Goal: Transaction & Acquisition: Book appointment/travel/reservation

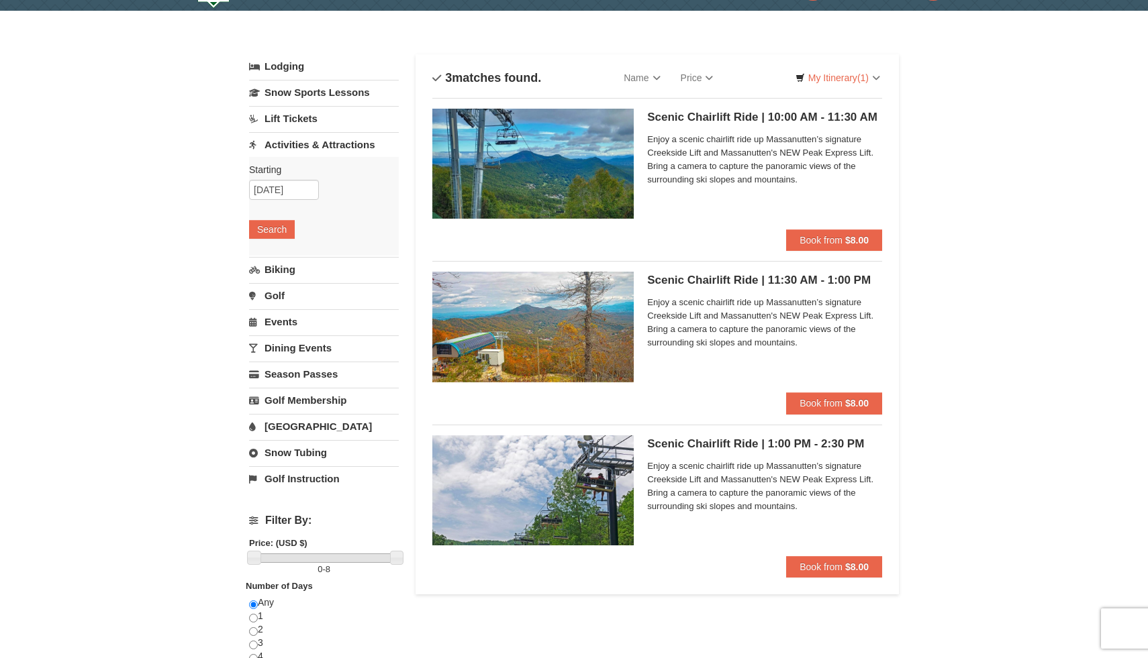
scroll to position [37, 0]
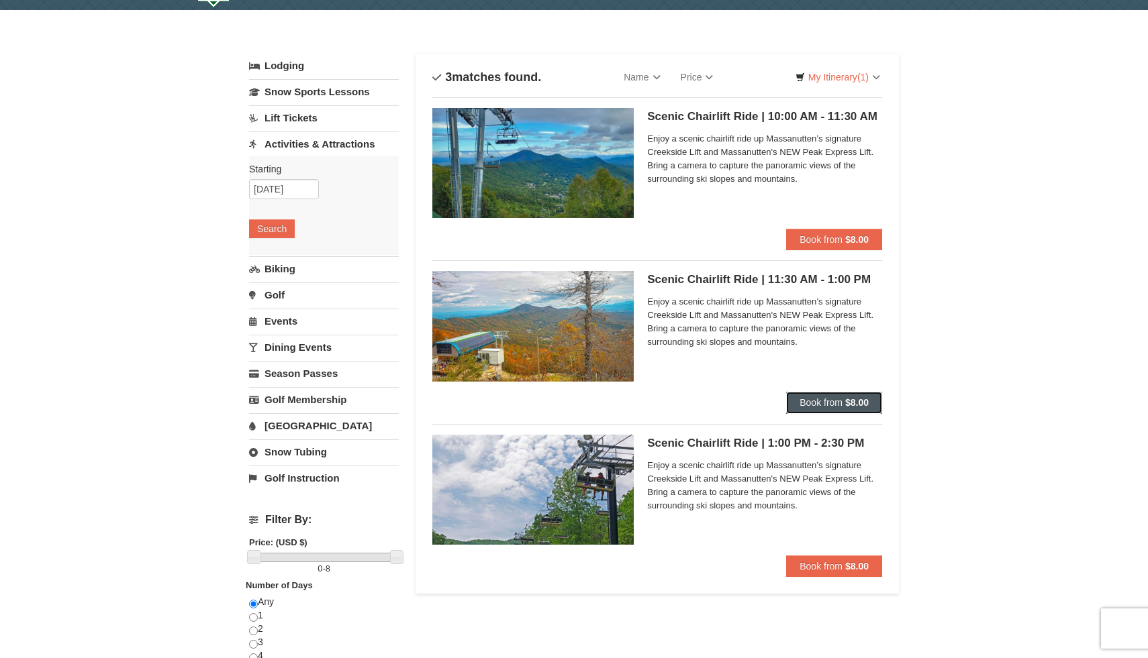
click at [844, 403] on button "Book from $8.00" at bounding box center [834, 402] width 96 height 21
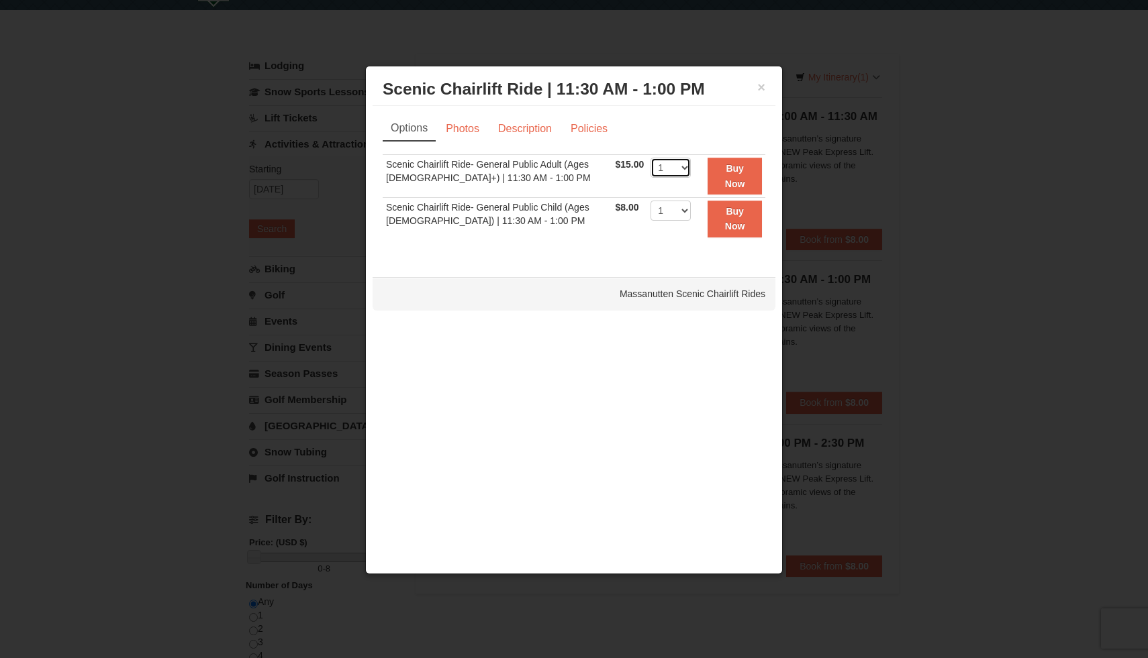
click at [672, 164] on select "1 2 3 4 5 6 7 8 9 10 11 12 13 14 15 16 17 18 19 20 21 22" at bounding box center [670, 168] width 40 height 20
click at [578, 130] on link "Policies" at bounding box center [589, 129] width 54 height 26
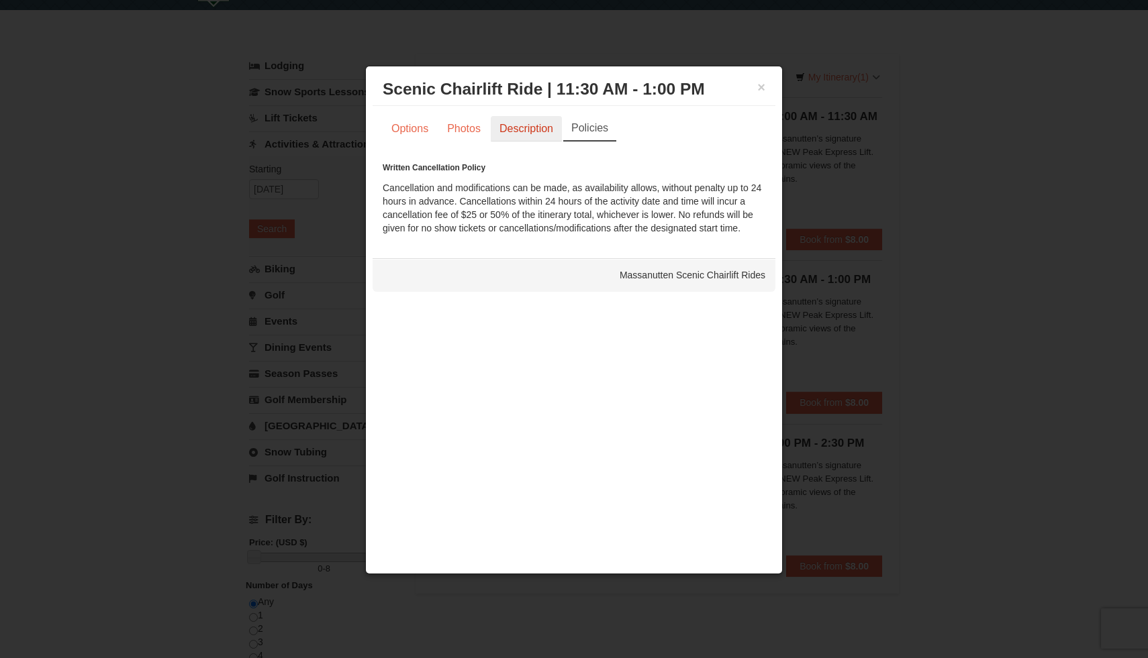
click at [535, 127] on link "Description" at bounding box center [526, 129] width 71 height 26
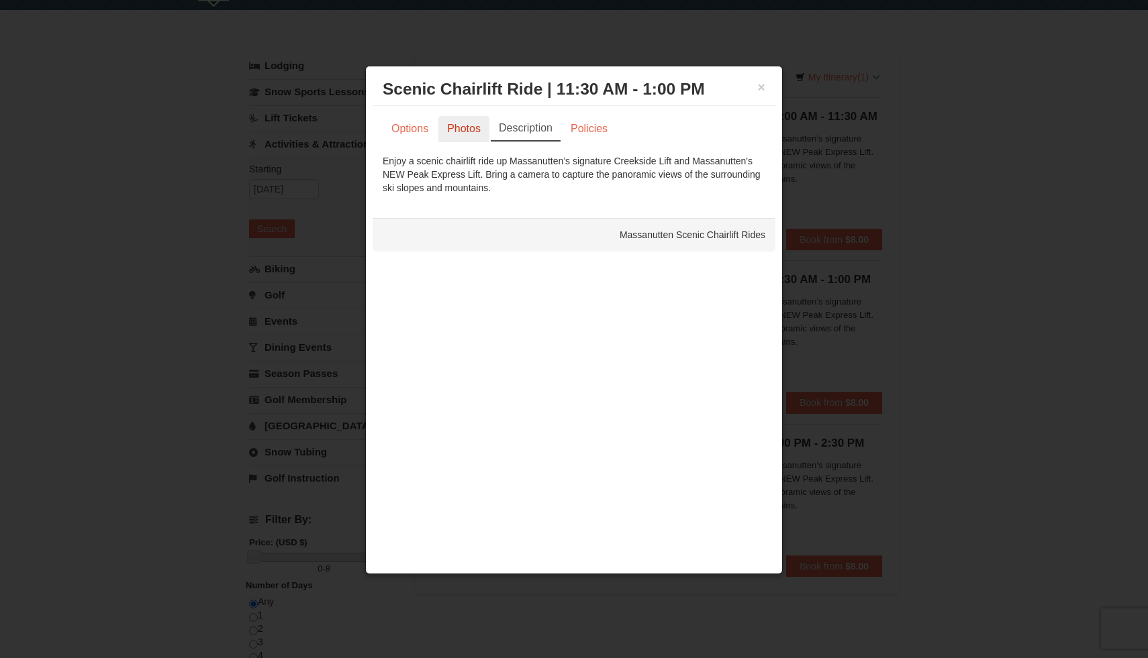
click at [457, 132] on link "Photos" at bounding box center [463, 129] width 51 height 26
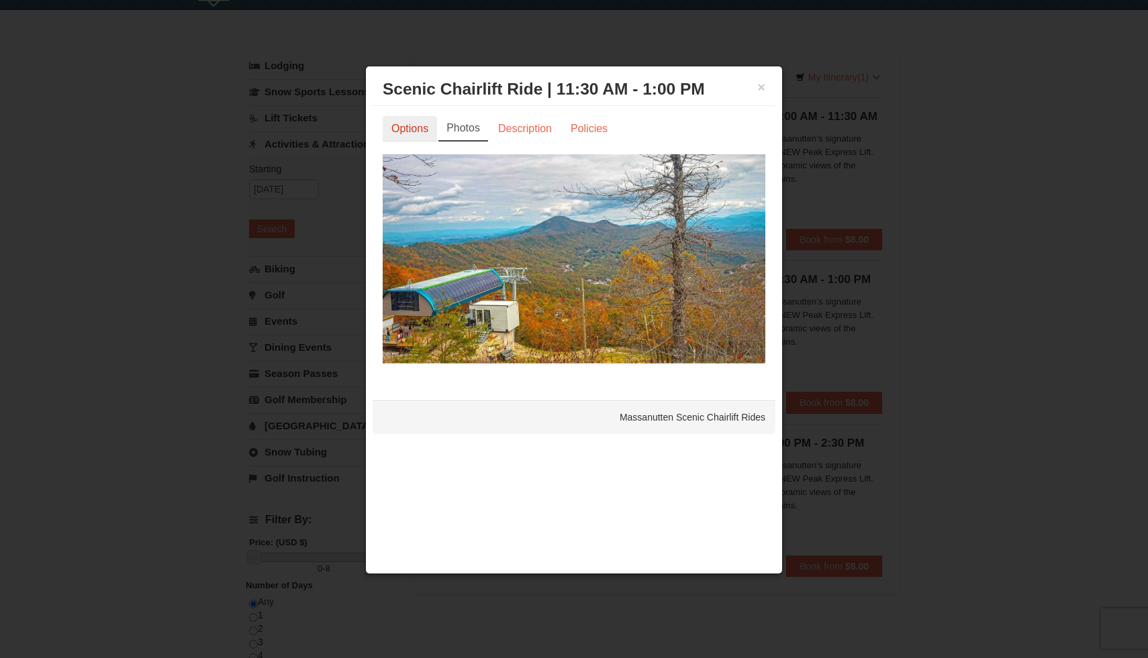
click at [391, 135] on link "Options" at bounding box center [410, 129] width 54 height 26
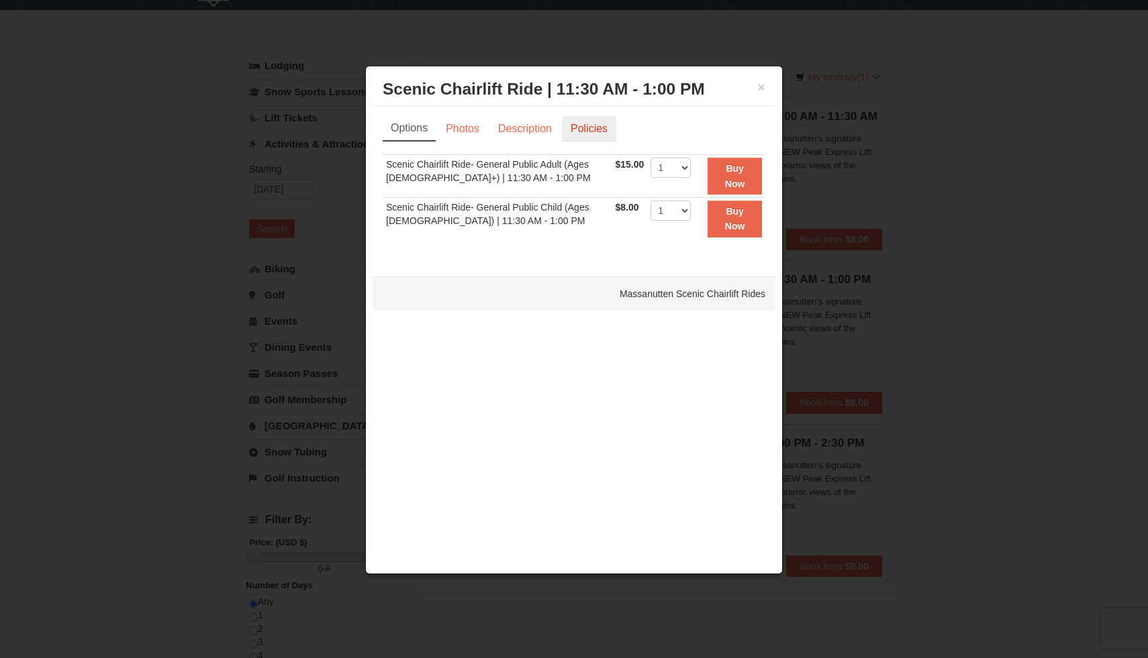
click at [594, 128] on link "Policies" at bounding box center [589, 129] width 54 height 26
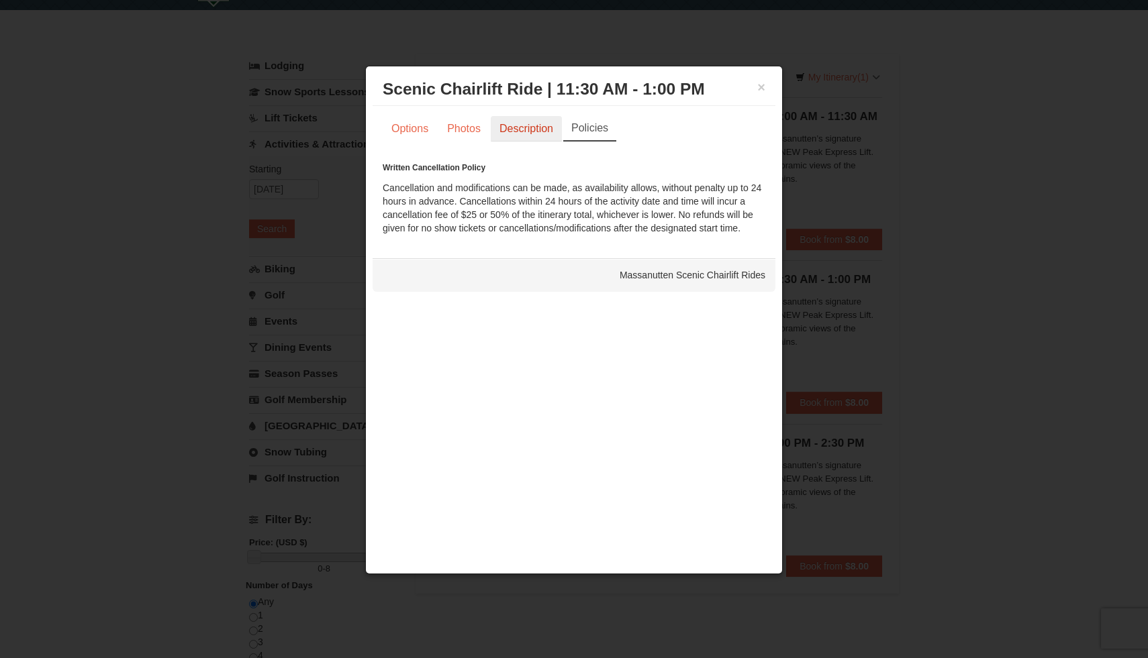
click at [523, 131] on link "Description" at bounding box center [526, 129] width 71 height 26
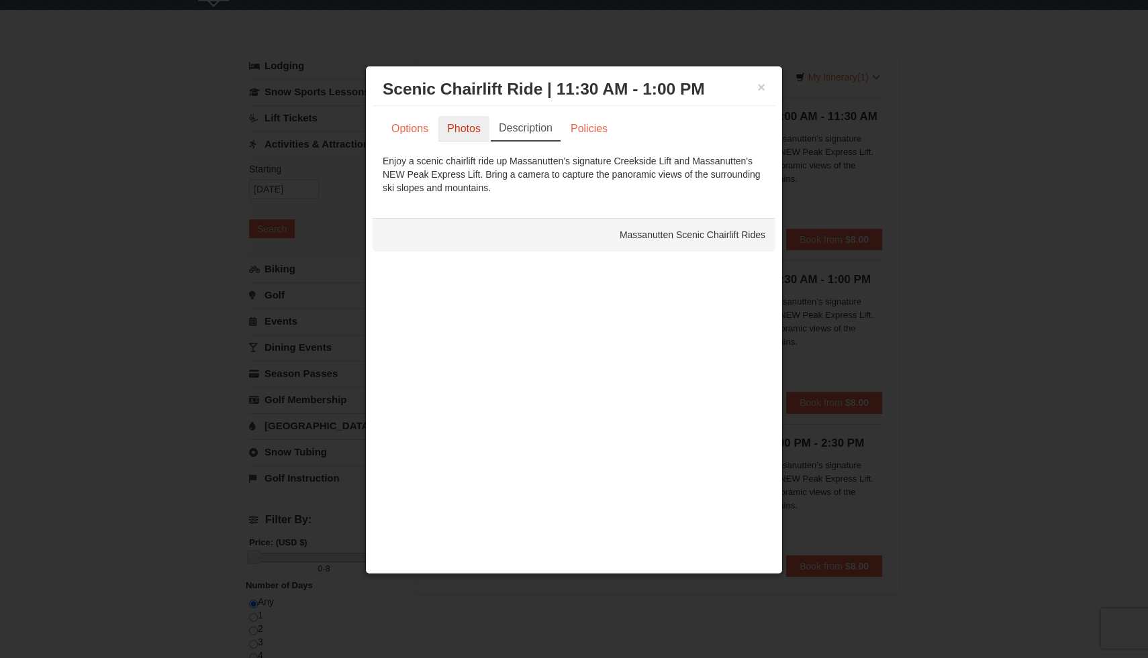
click at [472, 132] on link "Photos" at bounding box center [463, 129] width 51 height 26
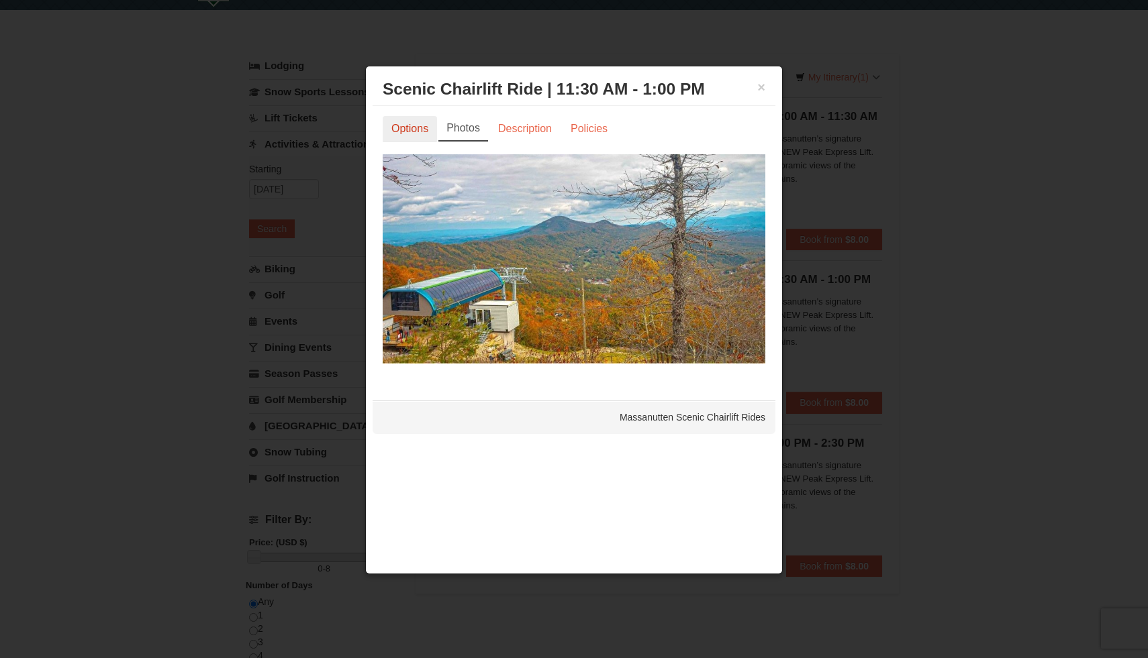
click at [413, 133] on link "Options" at bounding box center [410, 129] width 54 height 26
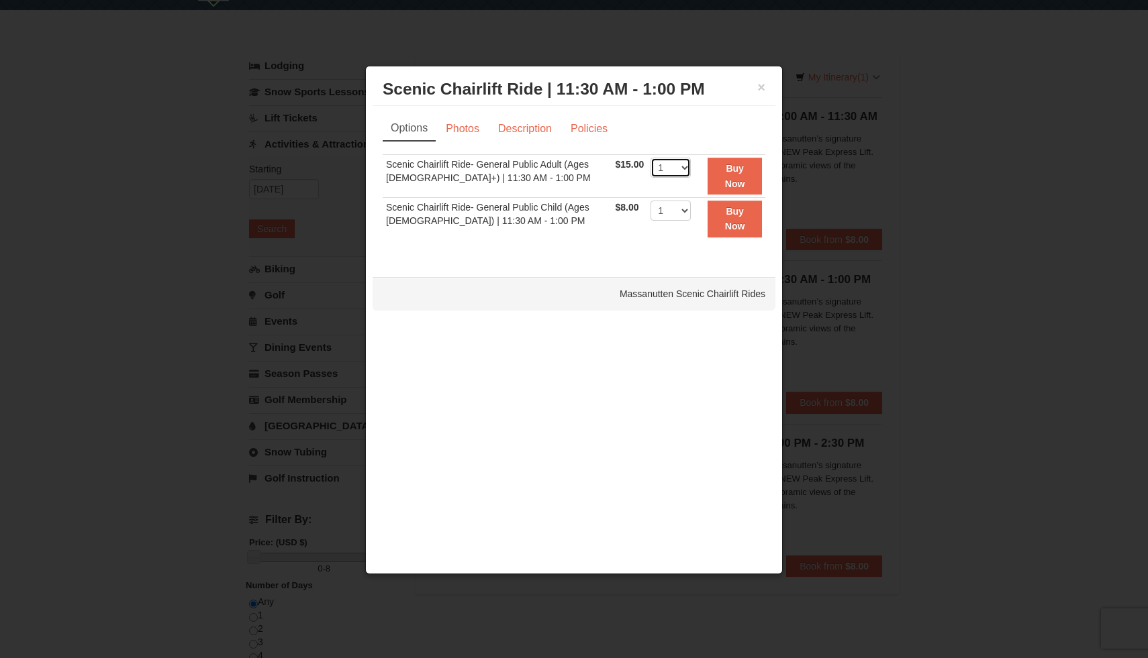
click at [681, 166] on select "1 2 3 4 5 6 7 8 9 10 11 12 13 14 15 16 17 18 19 20 21 22" at bounding box center [670, 168] width 40 height 20
select select "2"
click at [650, 158] on select "1 2 3 4 5 6 7 8 9 10 11 12 13 14 15 16 17 18 19 20 21 22" at bounding box center [670, 168] width 40 height 20
click at [731, 174] on button "Buy Now" at bounding box center [734, 176] width 54 height 37
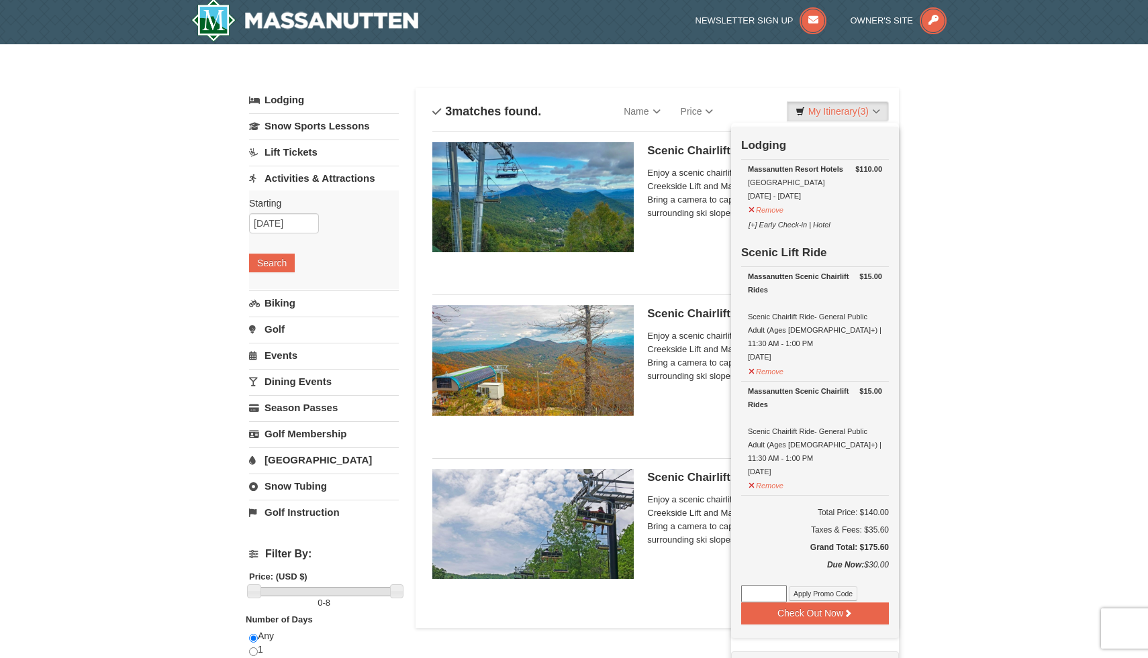
scroll to position [4, 0]
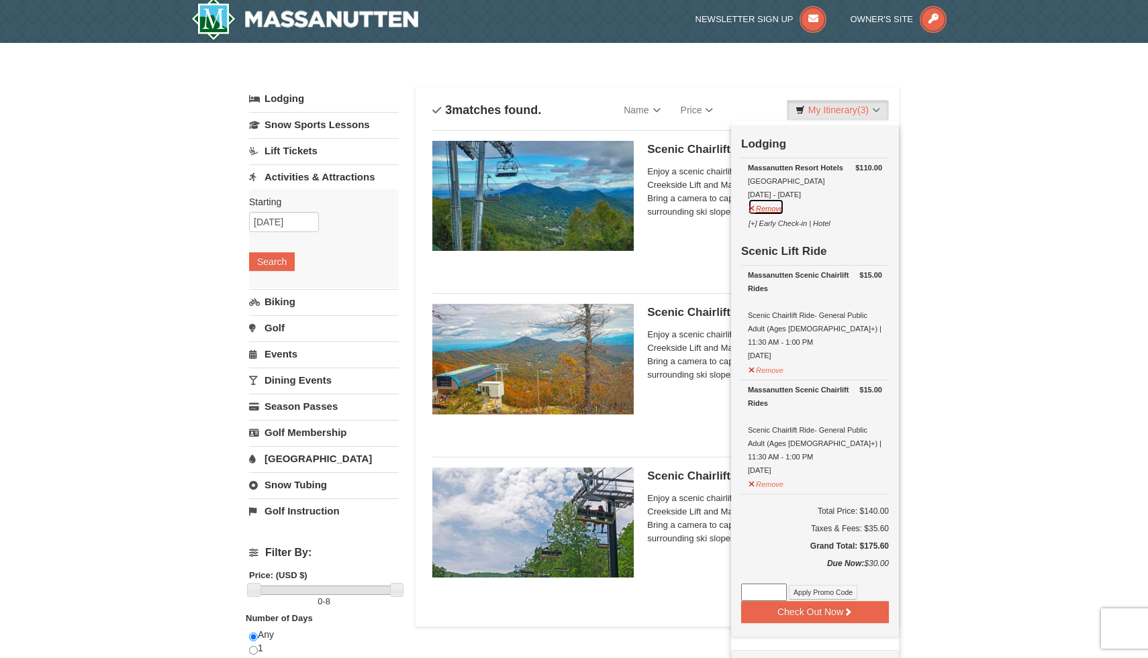
click at [767, 207] on button "Remove" at bounding box center [766, 207] width 36 height 17
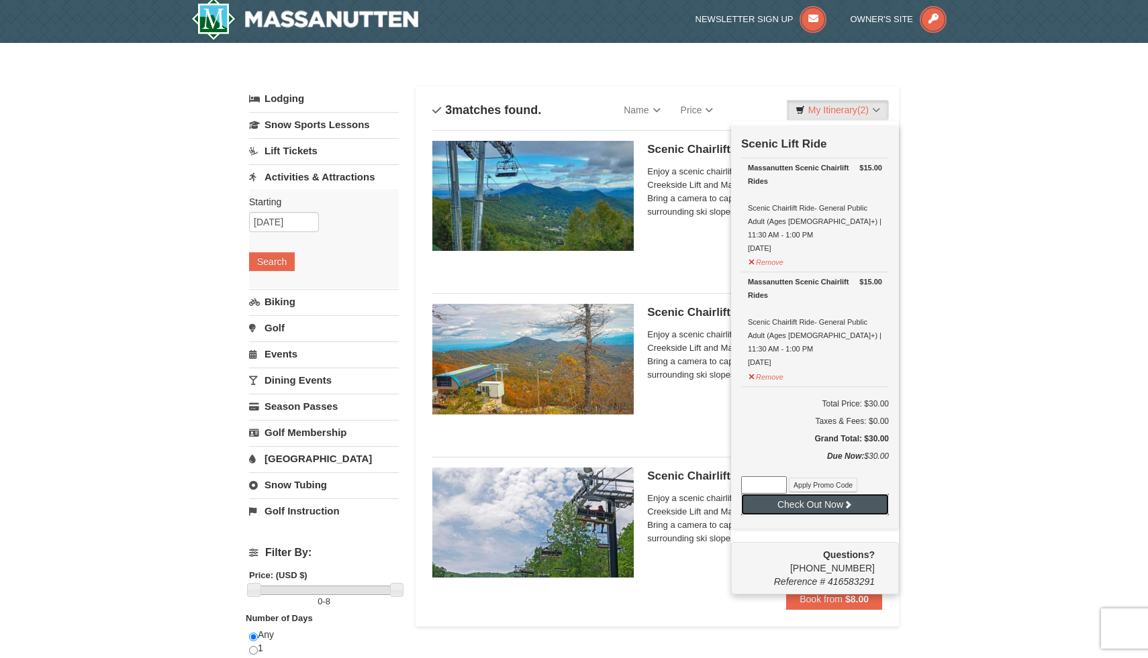
click at [797, 494] on button "Check Out Now" at bounding box center [815, 504] width 148 height 21
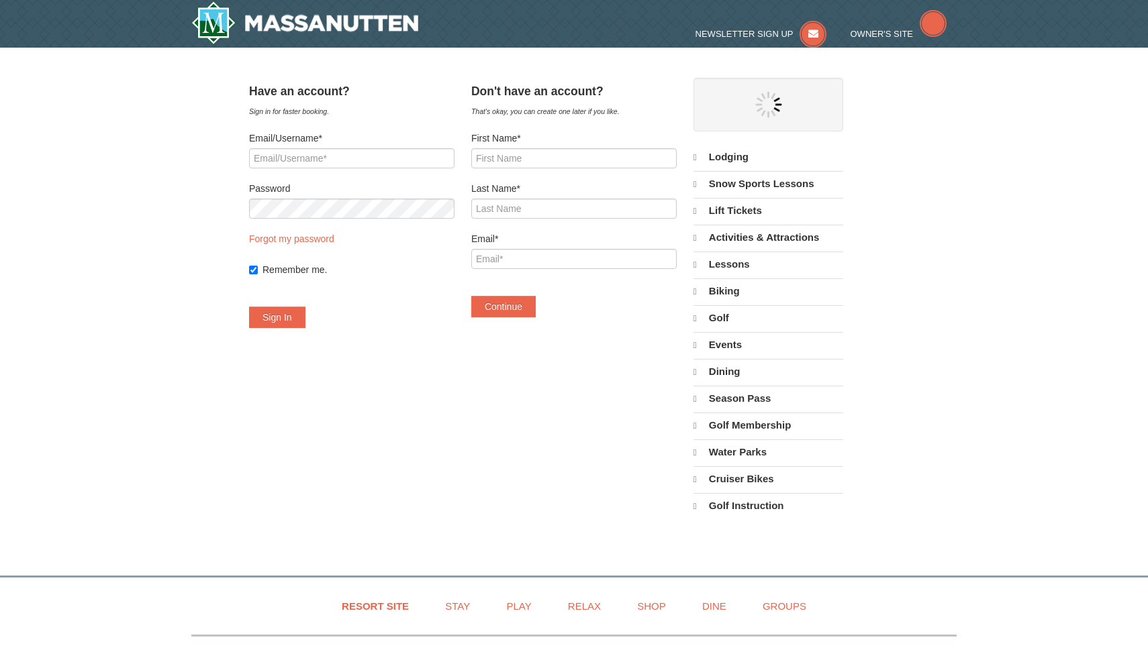
select select "10"
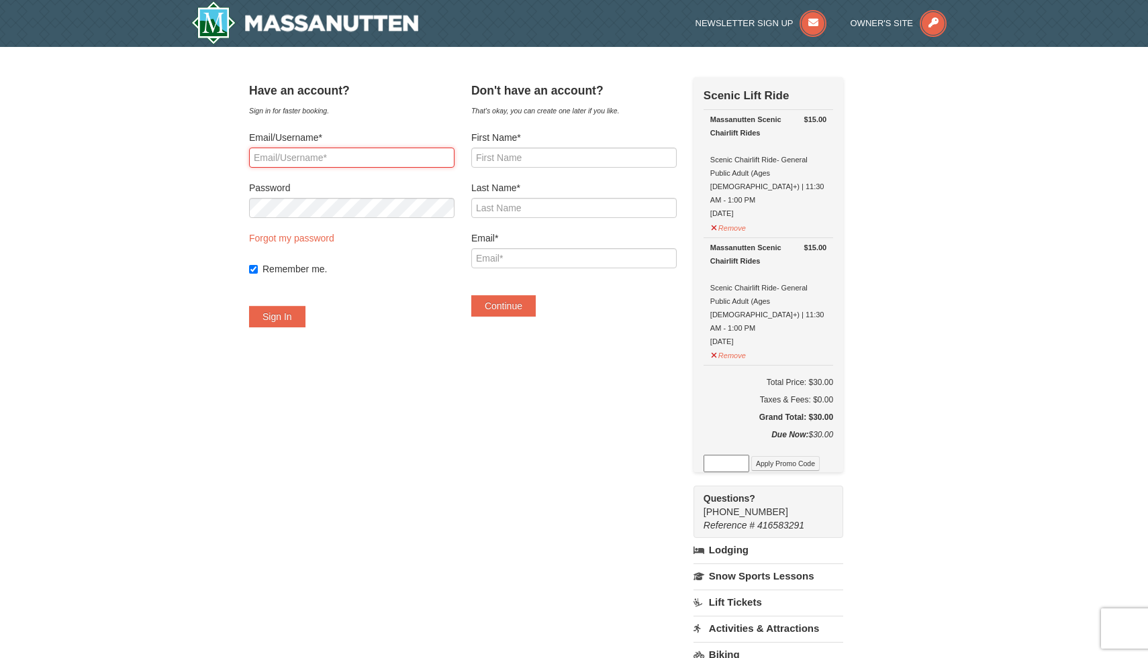
click at [343, 158] on input "Email/Username*" at bounding box center [351, 158] width 205 height 20
click at [579, 150] on input "First Name*" at bounding box center [573, 158] width 205 height 20
click at [577, 156] on input "First Name*" at bounding box center [573, 158] width 205 height 20
type input "Alan"
type input "Smith"
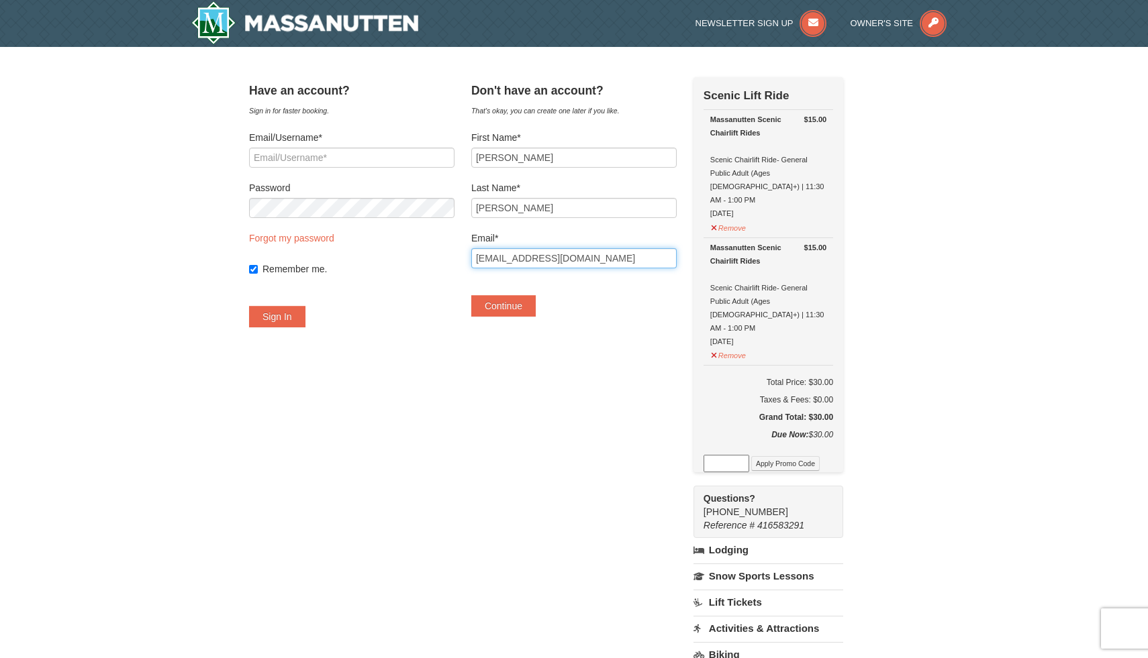
type input "alanjsmith22@aol.com"
click at [509, 389] on div "Have an account? Sign in for faster booking. Email/Username* Password Forgot my…" at bounding box center [574, 483] width 650 height 813
click at [536, 311] on button "Continue" at bounding box center [503, 305] width 64 height 21
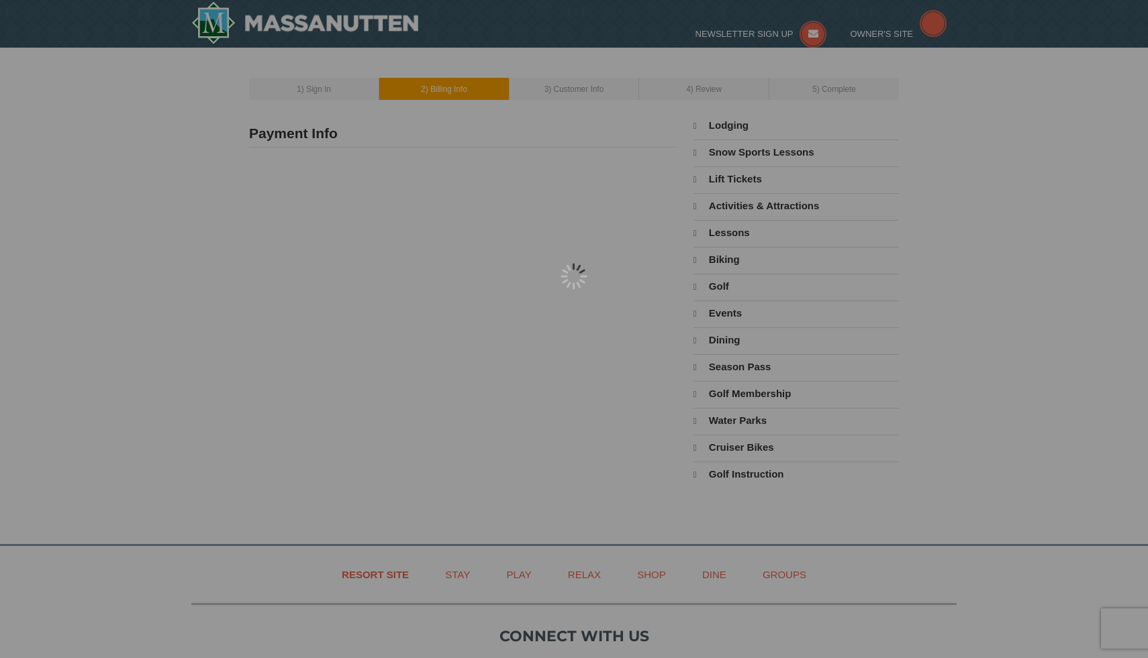
type input "[PERSON_NAME]"
type input "[EMAIL_ADDRESS][DOMAIN_NAME]"
select select "10"
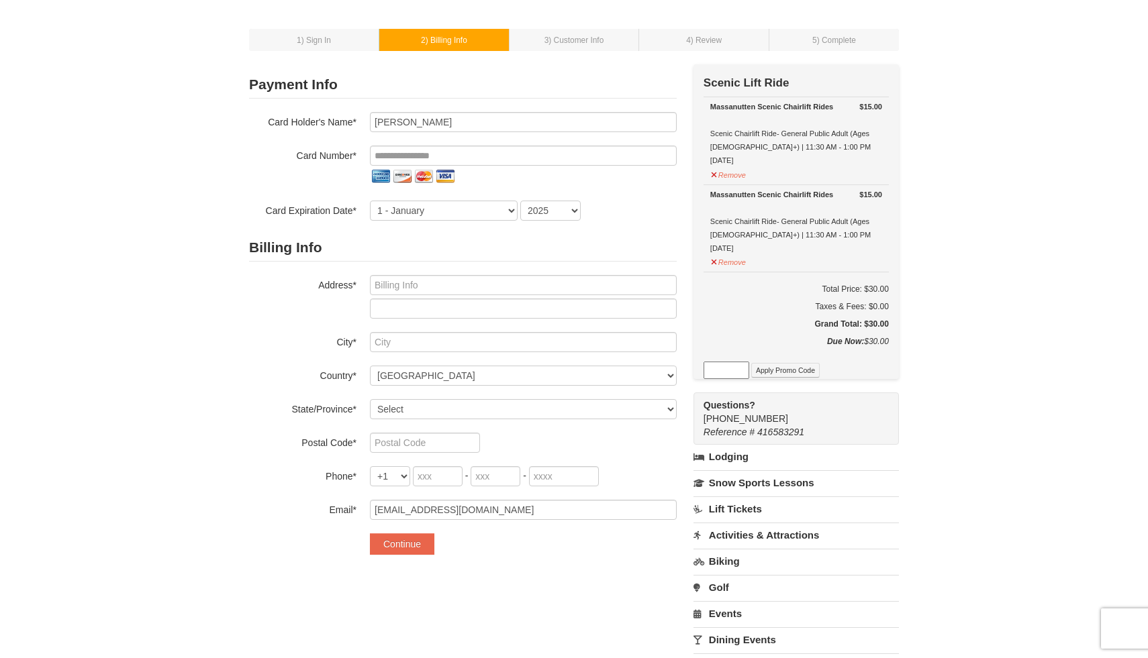
scroll to position [46, 0]
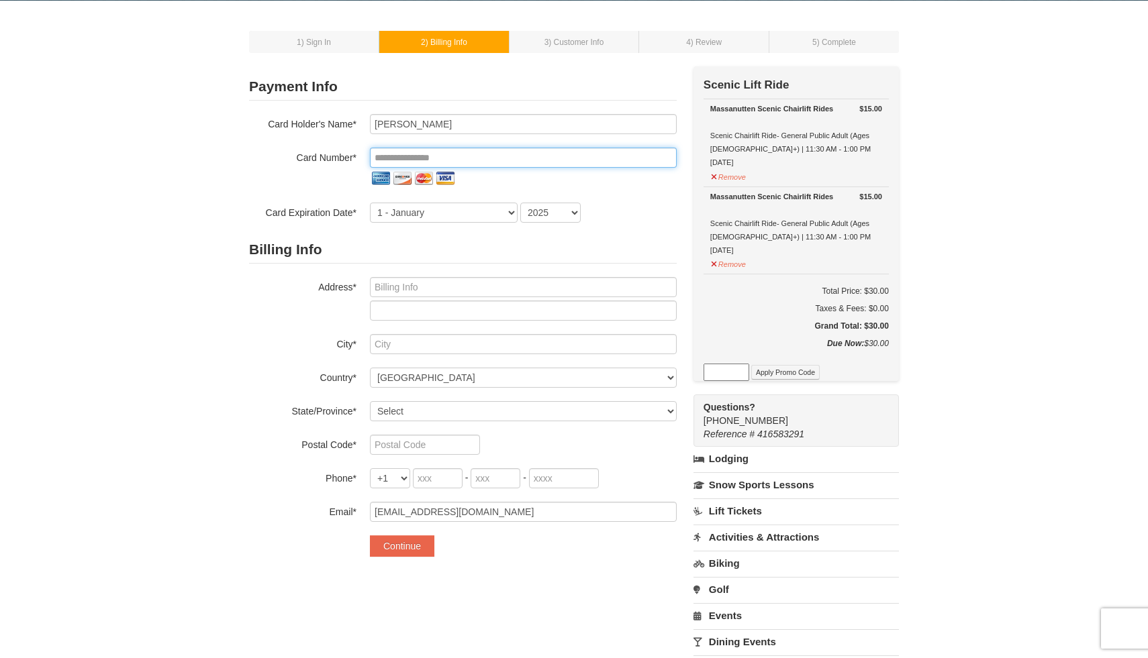
click at [440, 161] on input "tel" at bounding box center [523, 158] width 307 height 20
click at [438, 158] on input "tel" at bounding box center [523, 158] width 307 height 20
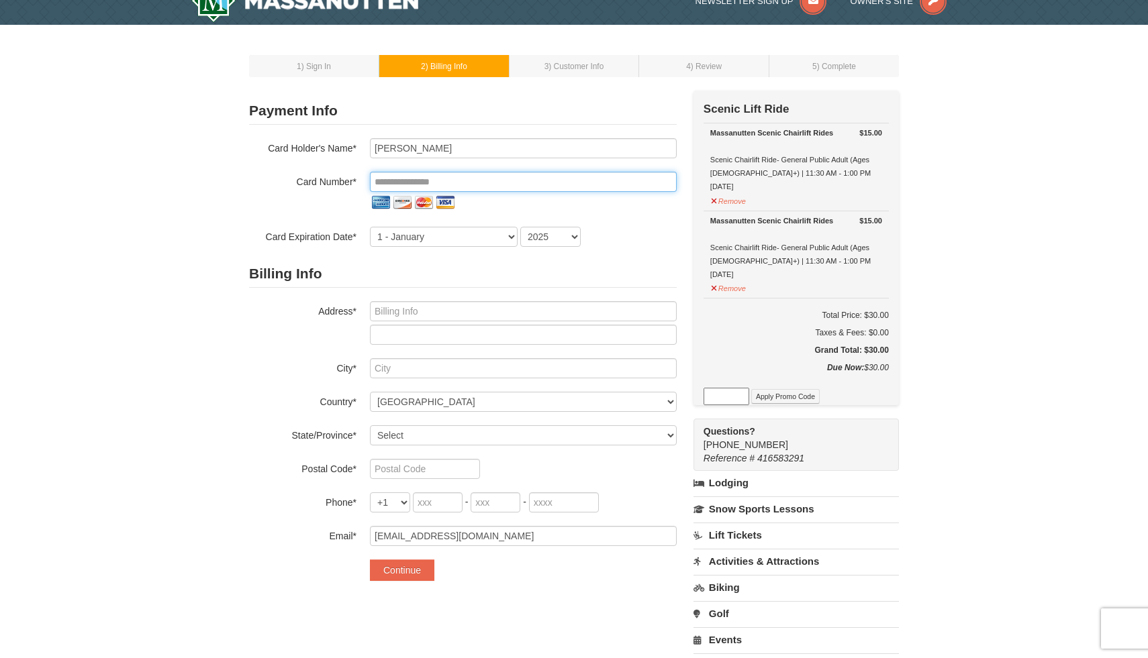
scroll to position [0, 0]
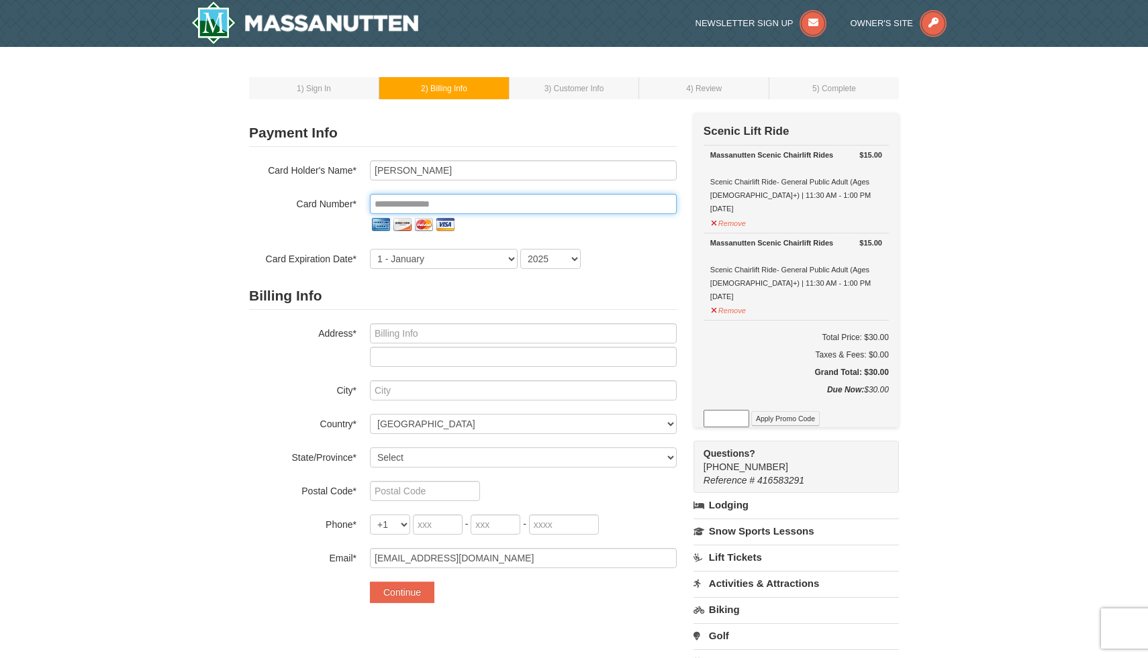
click at [432, 208] on input "tel" at bounding box center [523, 204] width 307 height 20
type input "**********"
click at [406, 260] on select "1 - January 2 - February 3 - March 4 - April 5 - May 6 - June 7 - July 8 - Augu…" at bounding box center [444, 259] width 148 height 20
select select "10"
click at [370, 249] on select "1 - January 2 - February 3 - March 4 - April 5 - May 6 - June 7 - July 8 - Augu…" at bounding box center [444, 259] width 148 height 20
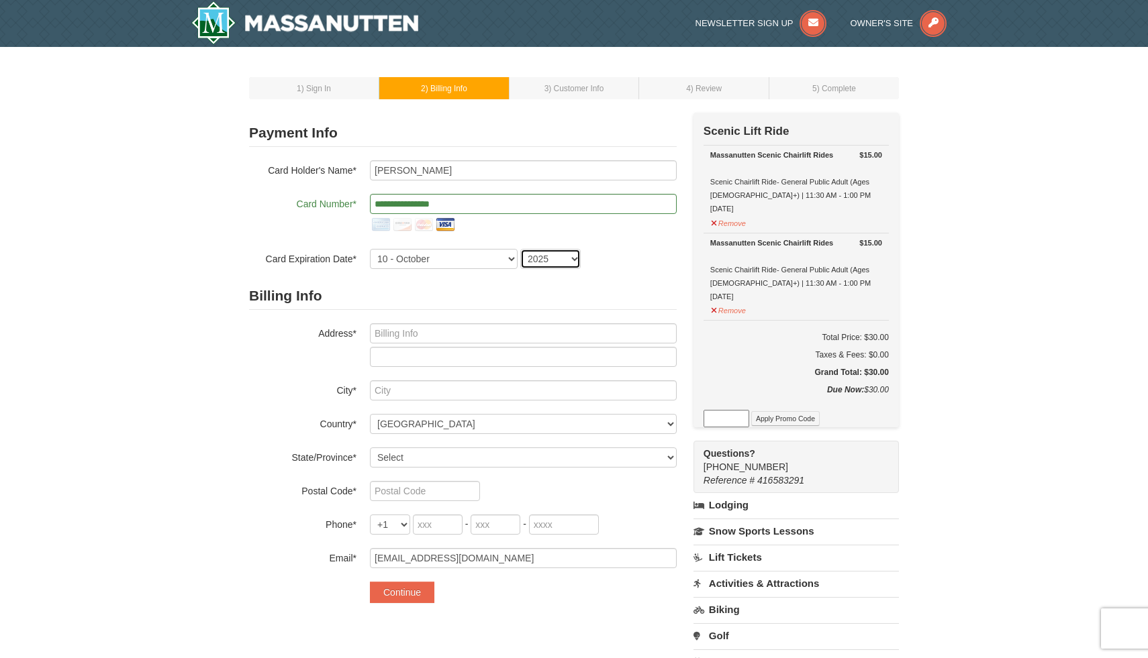
click at [538, 257] on select "2025 2026 2027 2028 2029 2030 2031 2032 2033 2034" at bounding box center [550, 259] width 60 height 20
select select "2028"
click at [520, 249] on select "2025 2026 2027 2028 2029 2030 2031 2032 2033 2034" at bounding box center [550, 259] width 60 height 20
click at [426, 342] on input "text" at bounding box center [523, 333] width 307 height 20
type input "13559 Lavender Mist Ln"
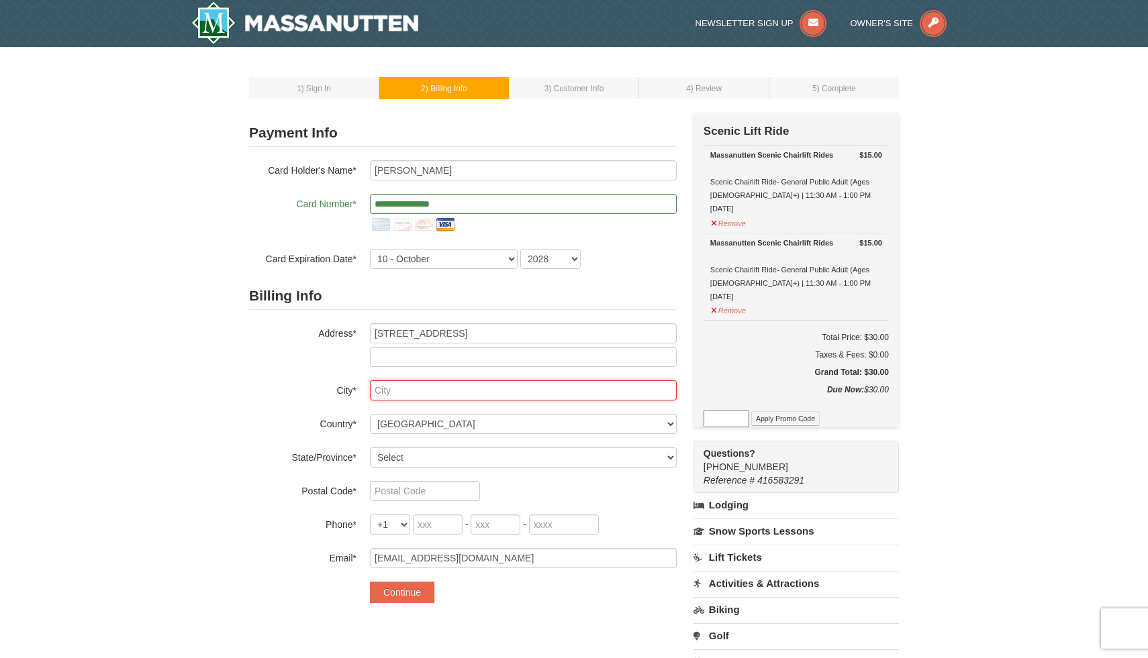
type input "Centreville"
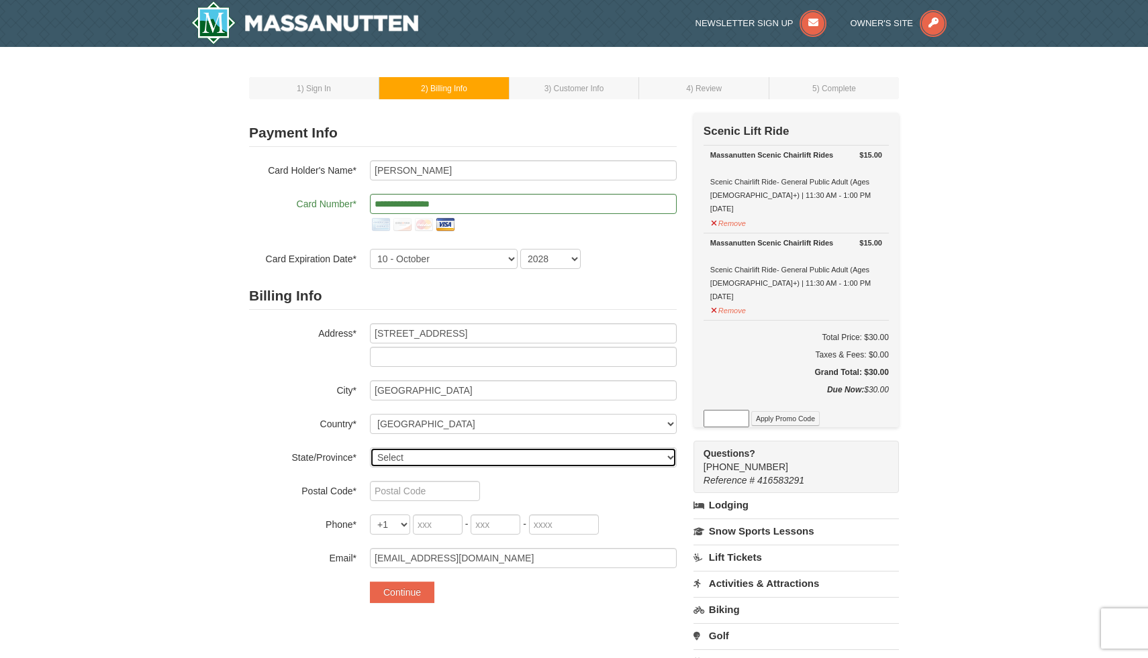
select select "VA"
type input "20120"
type input "717"
type input "433"
type input "8793"
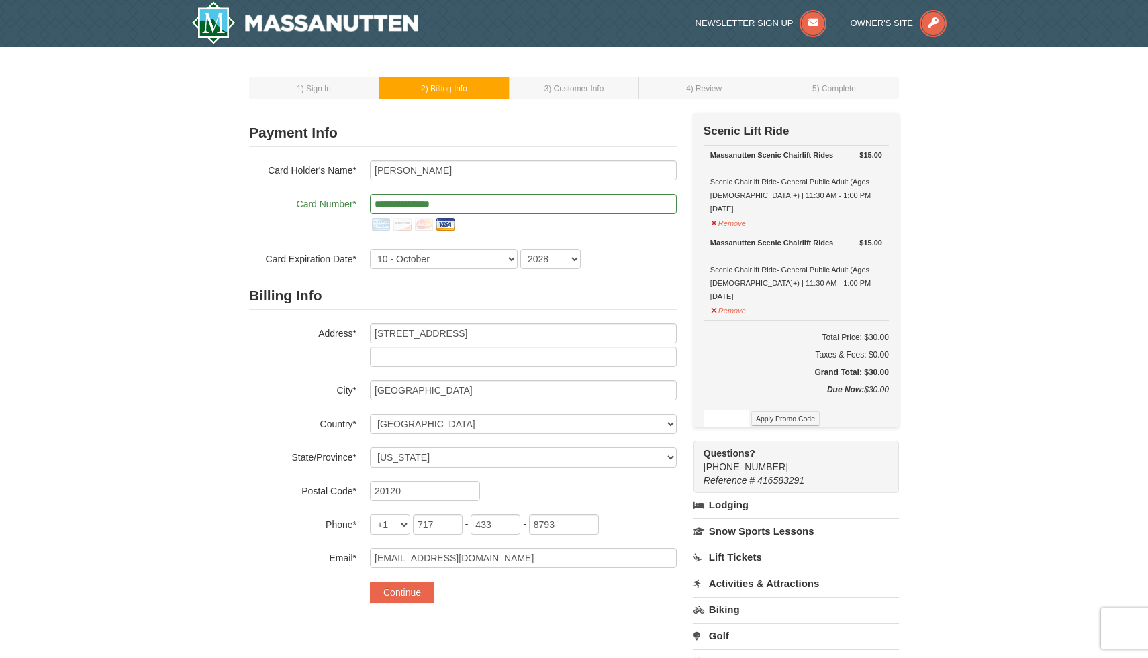
click at [256, 392] on label "City*" at bounding box center [302, 389] width 107 height 17
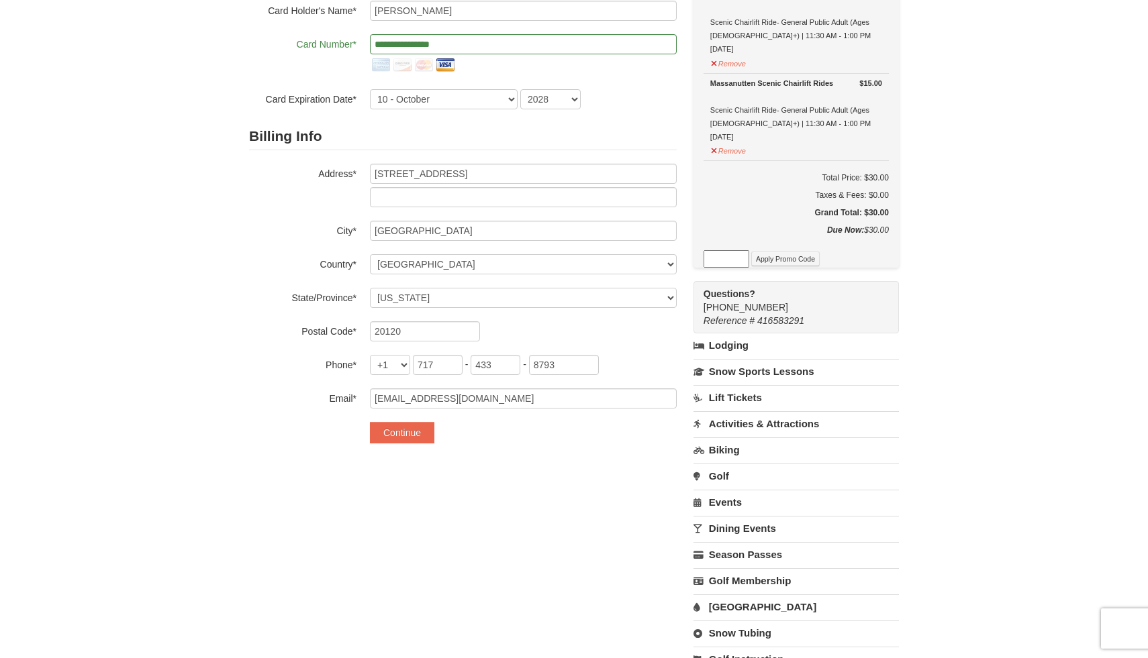
scroll to position [162, 0]
click at [397, 432] on button "Continue" at bounding box center [402, 430] width 64 height 21
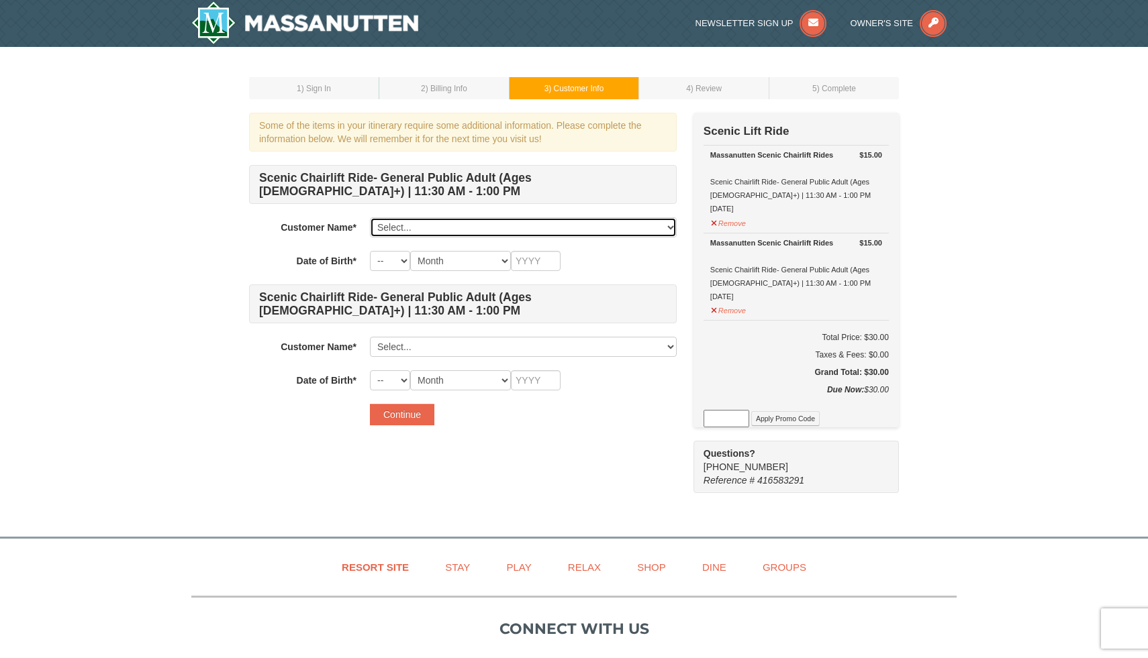
click at [436, 222] on select "Select... Alan Smith Add New..." at bounding box center [523, 227] width 307 height 20
select select "28360939"
click at [370, 217] on select "Select... Alan Smith Add New..." at bounding box center [523, 227] width 307 height 20
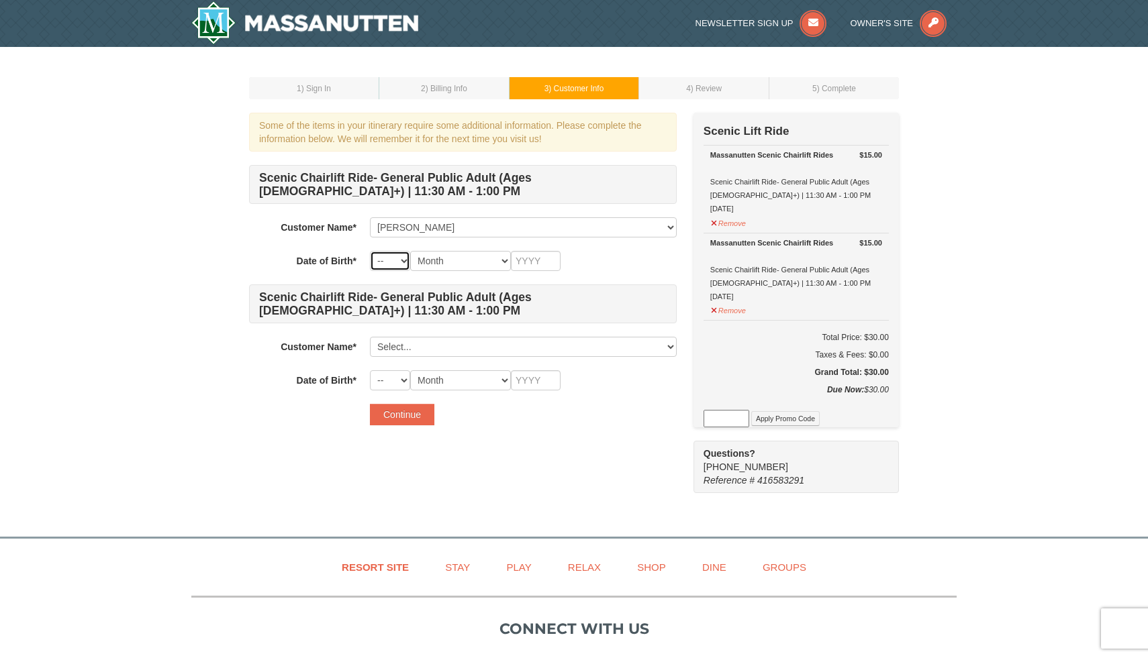
click at [391, 264] on select "-- 01 02 03 04 05 06 07 08 09 10 11 12 13 14 15 16 17 18 19 20 21 22 23 24 25 2…" at bounding box center [390, 261] width 40 height 20
click at [370, 251] on select "-- 01 02 03 04 05 06 07 08 09 10 11 12 13 14 15 16 17 18 19 20 21 22 23 24 25 2…" at bounding box center [390, 261] width 40 height 20
click at [457, 263] on select "Month January February March April May June July August September October Novem…" at bounding box center [460, 261] width 101 height 20
click at [380, 266] on select "-- 01 02 03 04 05 06 07 08 09 10 11 12 13 14 15 16 17 18 19 20 21 22 23 24 25 2…" at bounding box center [390, 261] width 40 height 20
select select "16"
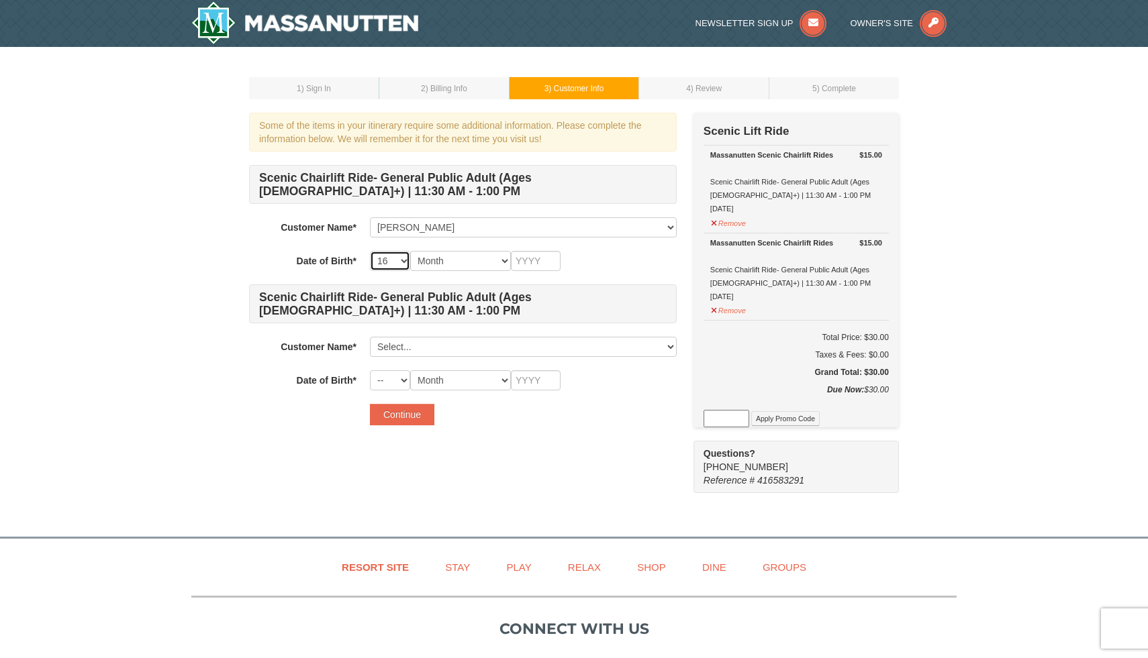
click at [370, 251] on select "-- 01 02 03 04 05 06 07 08 09 10 11 12 13 14 15 16 17 18 19 20 21 22 23 24 25 2…" at bounding box center [390, 261] width 40 height 20
click at [460, 259] on select "Month January February March April May June July August September October Novem…" at bounding box center [460, 261] width 101 height 20
select select "09"
click at [410, 251] on select "Month January February March April May June July August September October Novem…" at bounding box center [460, 261] width 101 height 20
click at [533, 265] on input "text" at bounding box center [536, 261] width 50 height 20
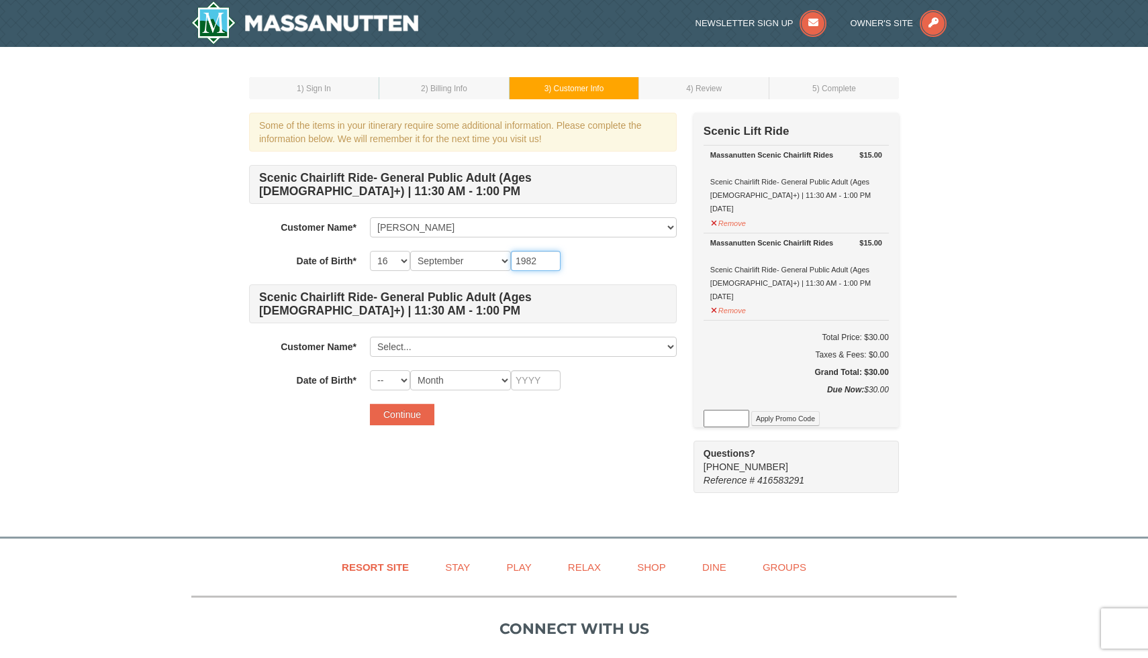
type input "1982"
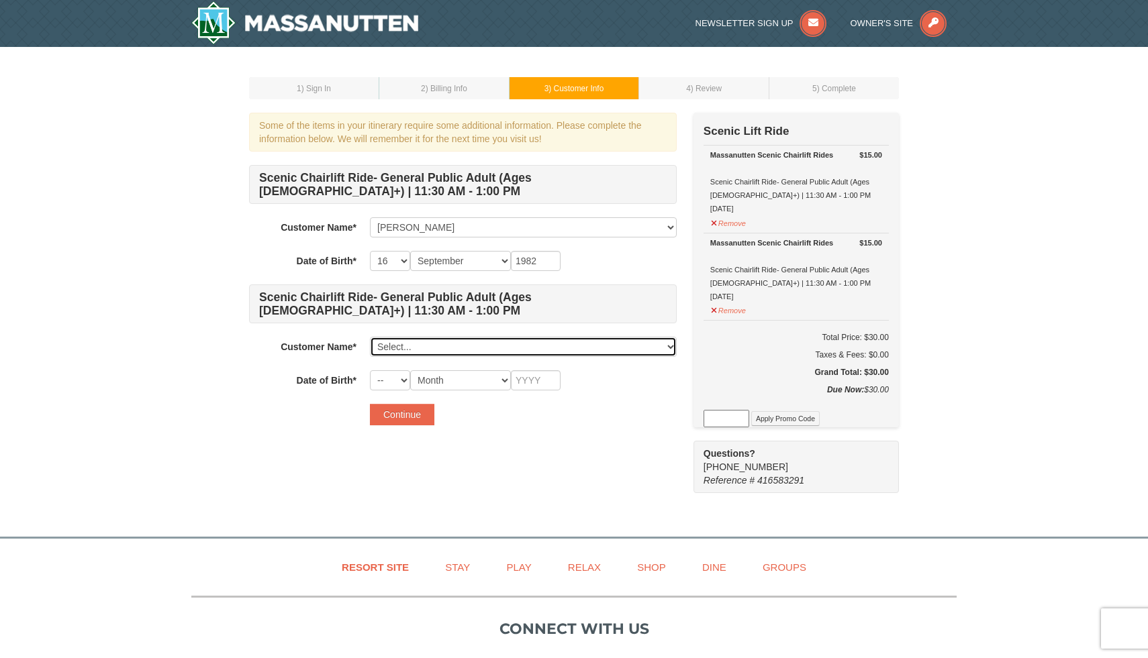
click at [436, 346] on select "Select... Alan Smith Add New..." at bounding box center [523, 347] width 307 height 20
click select "Select... Alan Smith Add New..." at bounding box center [523, 347] width 307 height 20
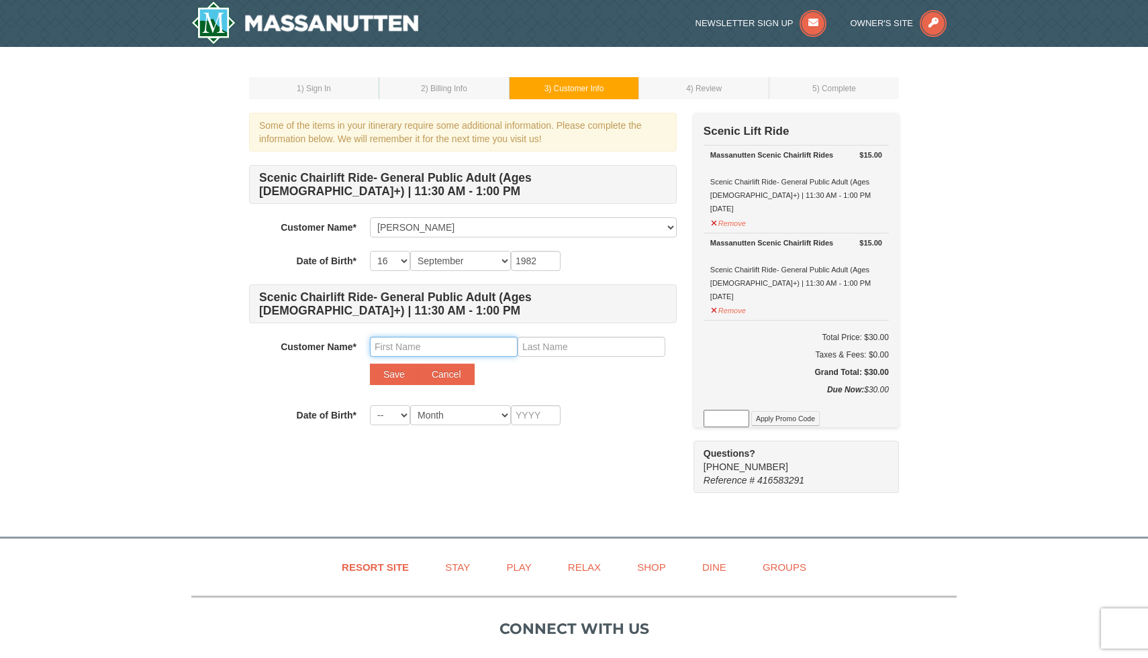
click at [417, 342] on input "text" at bounding box center [444, 347] width 148 height 20
type input "Jillian"
type input "Wordelmann"
click at [389, 413] on select "-- 01 02 03 04 05 06 07 08 09 10 11 12 13 14 15 16 17 18 19 20 21 22 23 24 25 2…" at bounding box center [390, 415] width 40 height 20
click at [370, 405] on select "-- 01 02 03 04 05 06 07 08 09 10 11 12 13 14 15 16 17 18 19 20 21 22 23 24 25 2…" at bounding box center [390, 415] width 40 height 20
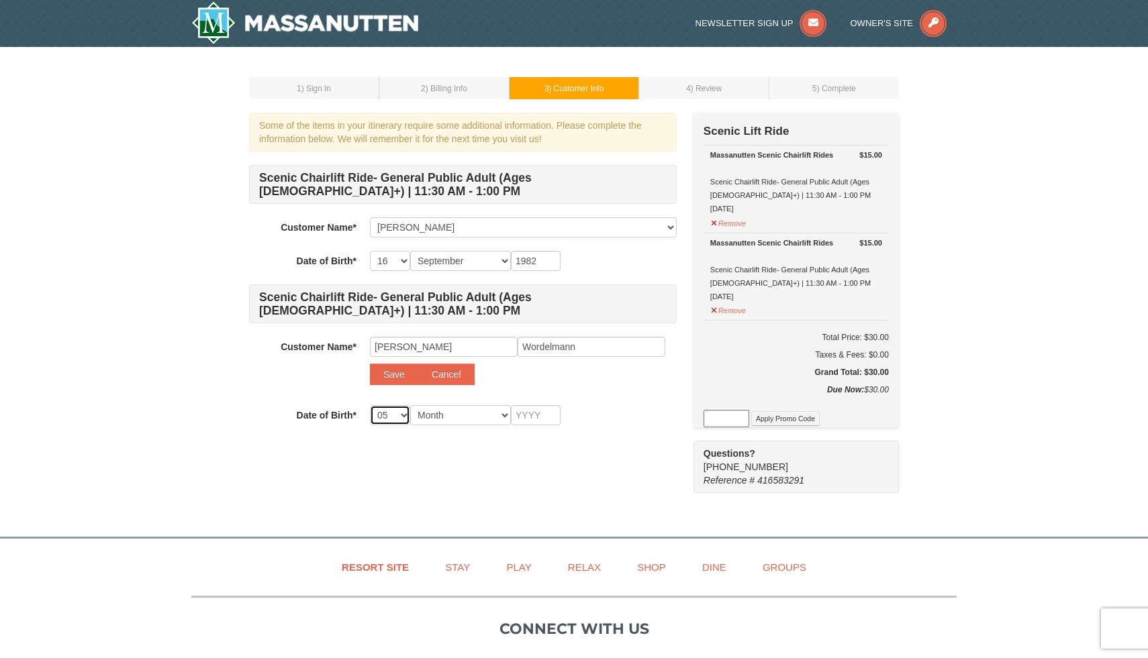
click at [385, 419] on select "-- 01 02 03 04 05 06 07 08 09 10 11 12 13 14 15 16 17 18 19 20 21 22 23 24 25 2…" at bounding box center [390, 415] width 40 height 20
select select "26"
click at [370, 405] on select "-- 01 02 03 04 05 06 07 08 09 10 11 12 13 14 15 16 17 18 19 20 21 22 23 24 25 2…" at bounding box center [390, 415] width 40 height 20
click at [471, 407] on select "Month January February March April May June July August September October Novem…" at bounding box center [460, 415] width 101 height 20
select select "05"
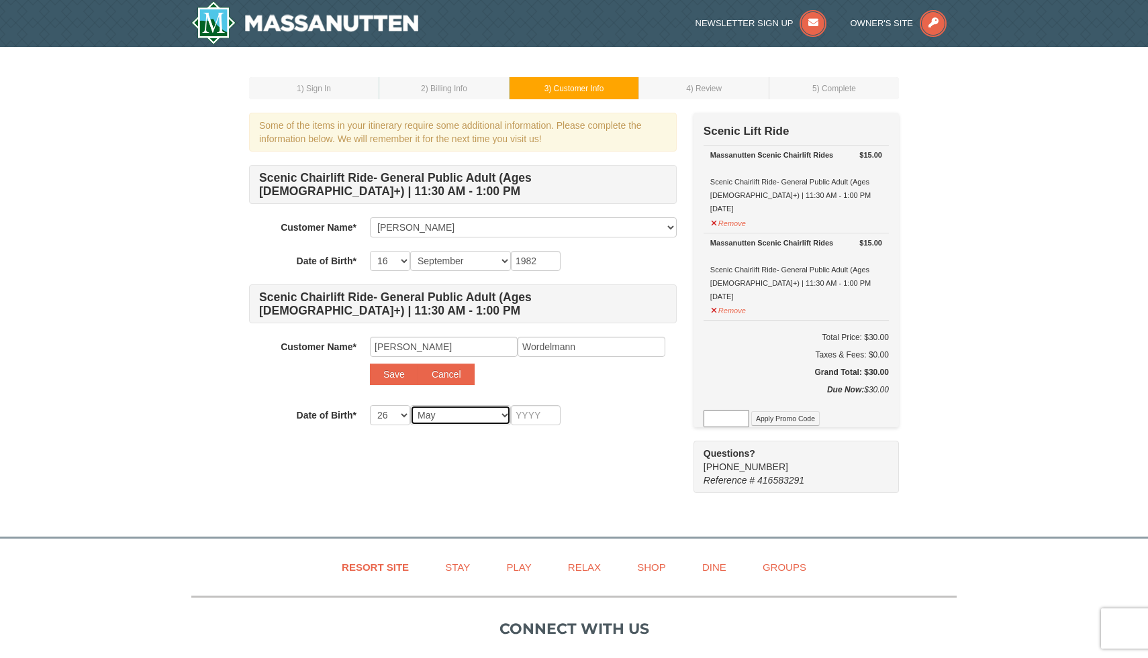
click at [410, 405] on select "Month January February March April May June July August September October Novem…" at bounding box center [460, 415] width 101 height 20
click at [522, 415] on input "text" at bounding box center [536, 415] width 50 height 20
type input "1989"
click at [394, 376] on button "Save" at bounding box center [394, 374] width 48 height 21
select select
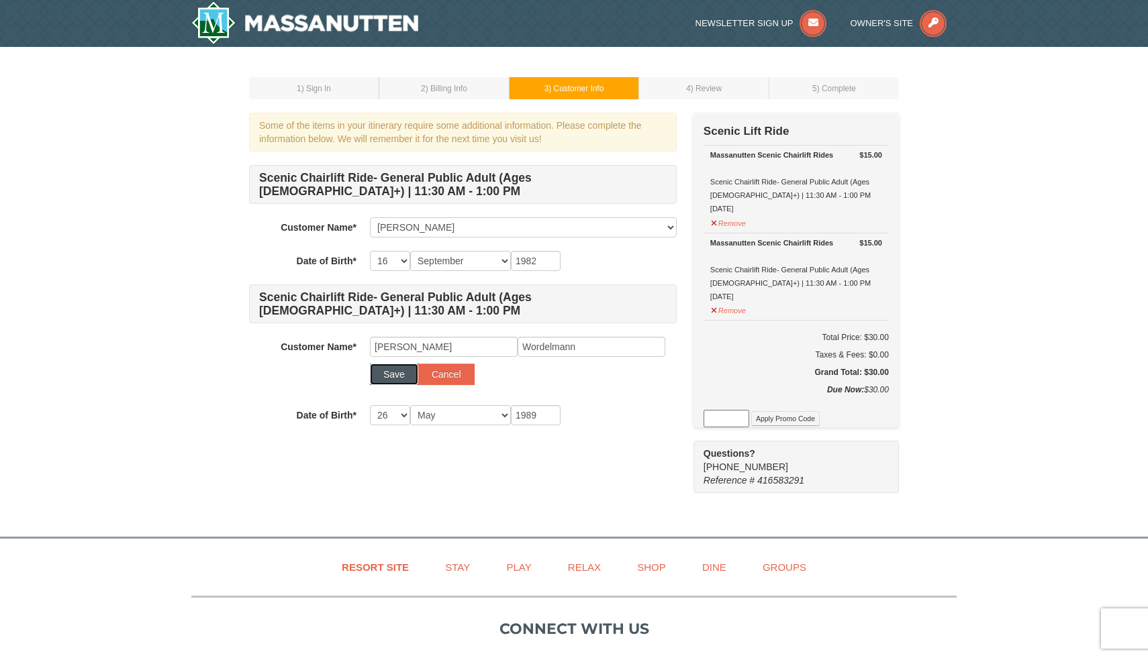
select select
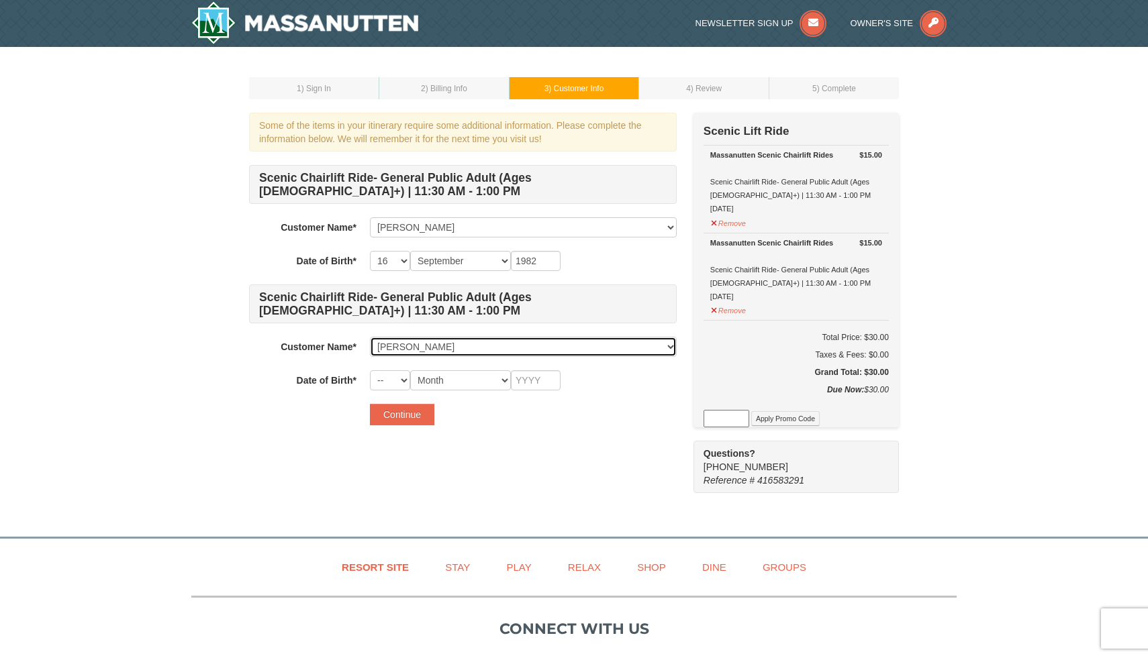
click at [434, 348] on select "Select... Alan Smith Jillian Wordelmann Add New..." at bounding box center [523, 347] width 307 height 20
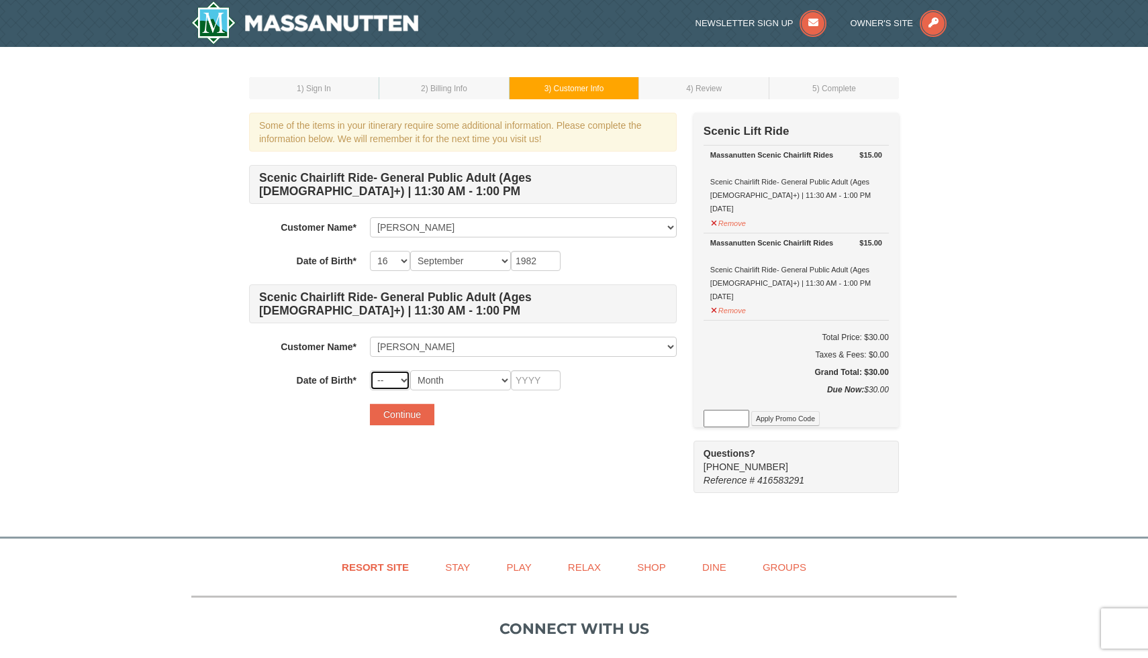
click at [381, 379] on select "-- 01 02 03 04 05 06 07 08 09 10 11 12 13 14 15 16 17 18 19 20 21 22 23 24 25 2…" at bounding box center [390, 380] width 40 height 20
select select "26"
click at [370, 370] on select "-- 01 02 03 04 05 06 07 08 09 10 11 12 13 14 15 16 17 18 19 20 21 22 23 24 25 2…" at bounding box center [390, 380] width 40 height 20
click at [436, 385] on select "Month January February March April May June July August September October Novem…" at bounding box center [460, 380] width 101 height 20
select select "05"
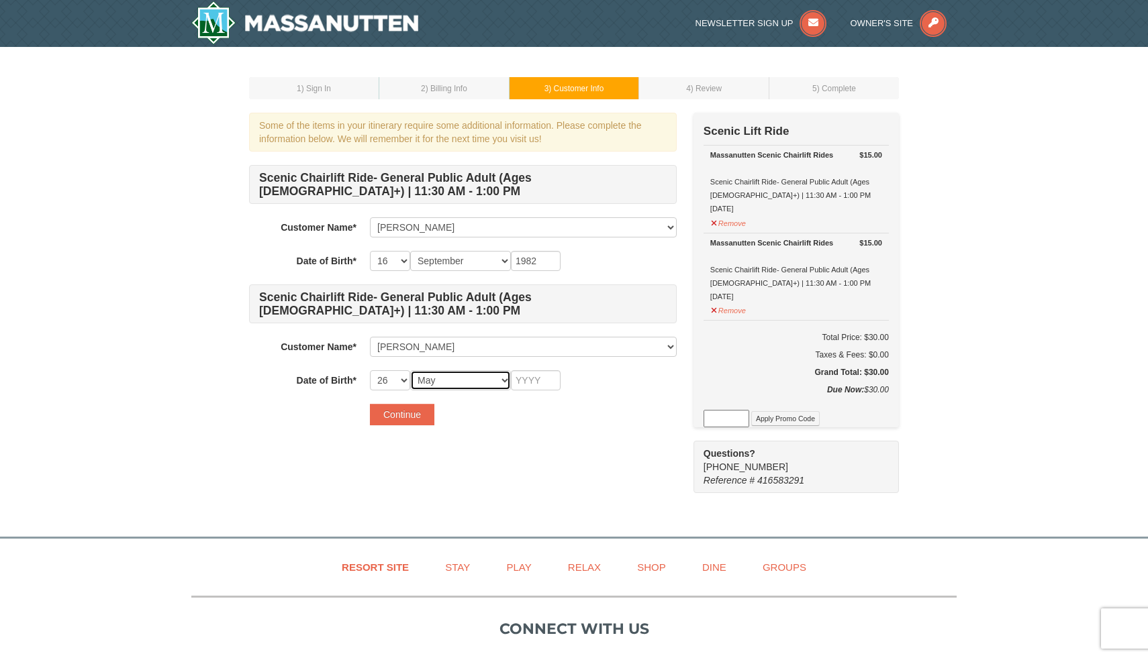
click at [410, 370] on select "Month January February March April May June July August September October Novem…" at bounding box center [460, 380] width 101 height 20
click at [523, 381] on input "text" at bounding box center [536, 380] width 50 height 20
type input "1989"
click at [394, 417] on button "Continue" at bounding box center [402, 414] width 64 height 21
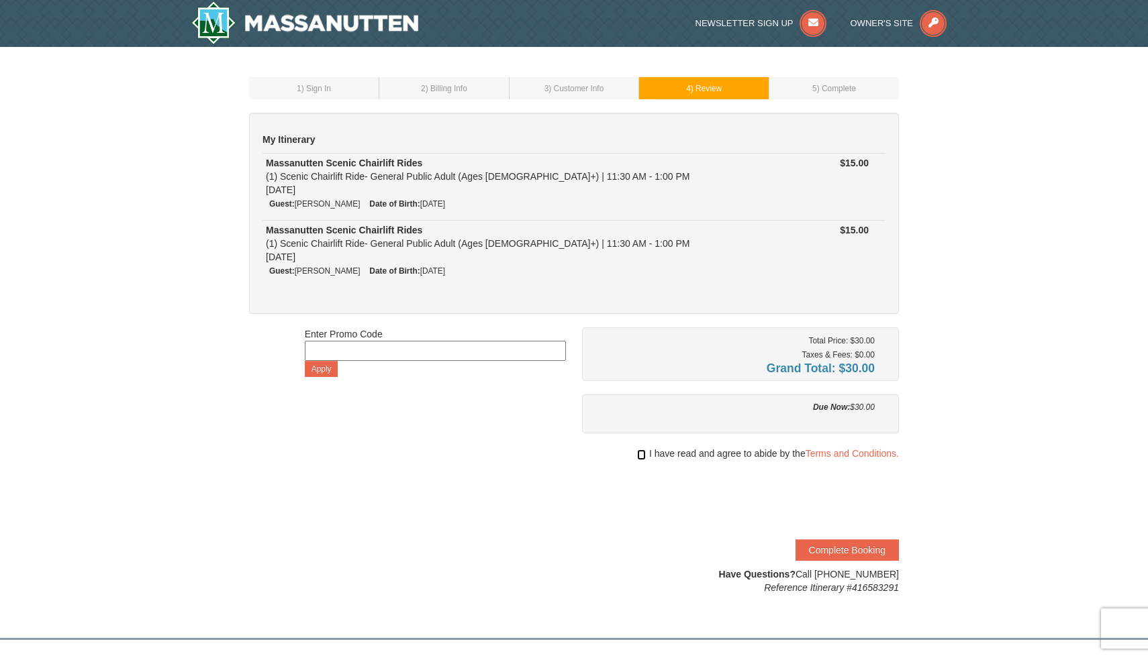
click at [638, 454] on input "checkbox" at bounding box center [641, 455] width 9 height 11
checkbox input "true"
click at [834, 549] on button "Complete Booking" at bounding box center [846, 550] width 103 height 21
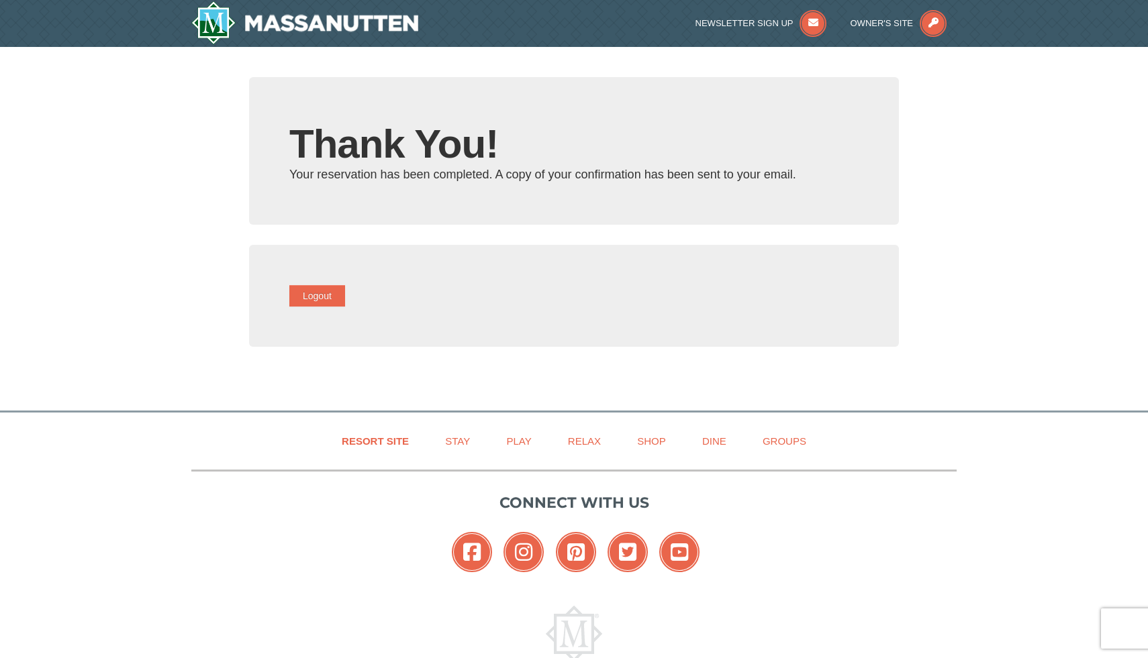
type input "[EMAIL_ADDRESS][DOMAIN_NAME]"
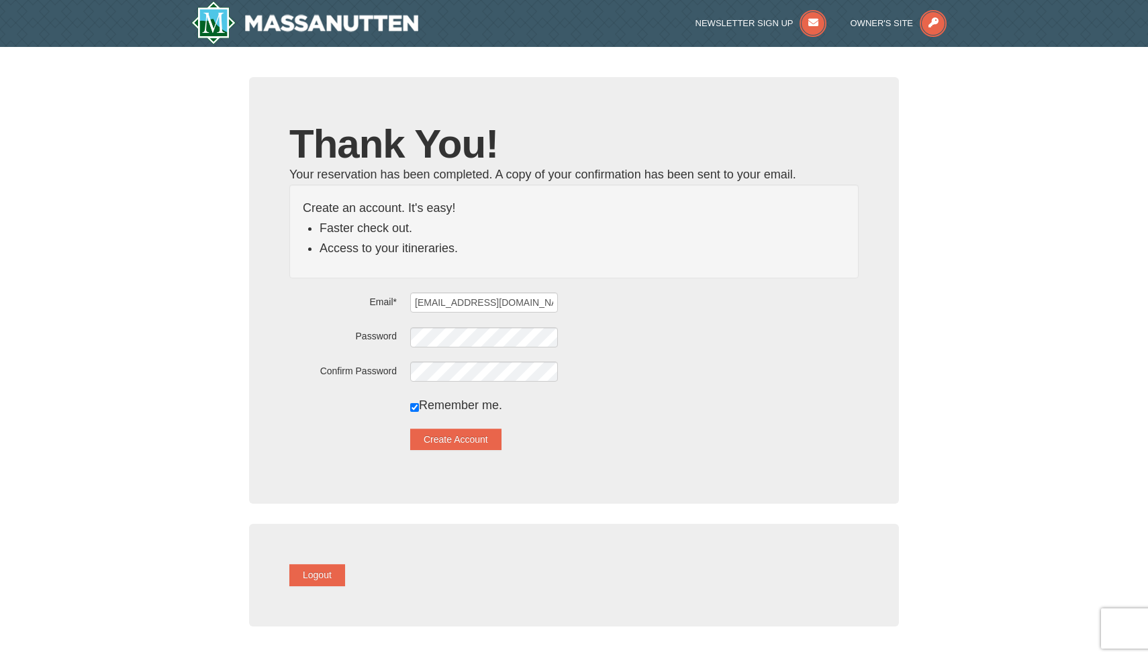
click at [369, 430] on label at bounding box center [342, 430] width 107 height 3
click at [453, 439] on button "Create Account" at bounding box center [455, 439] width 91 height 21
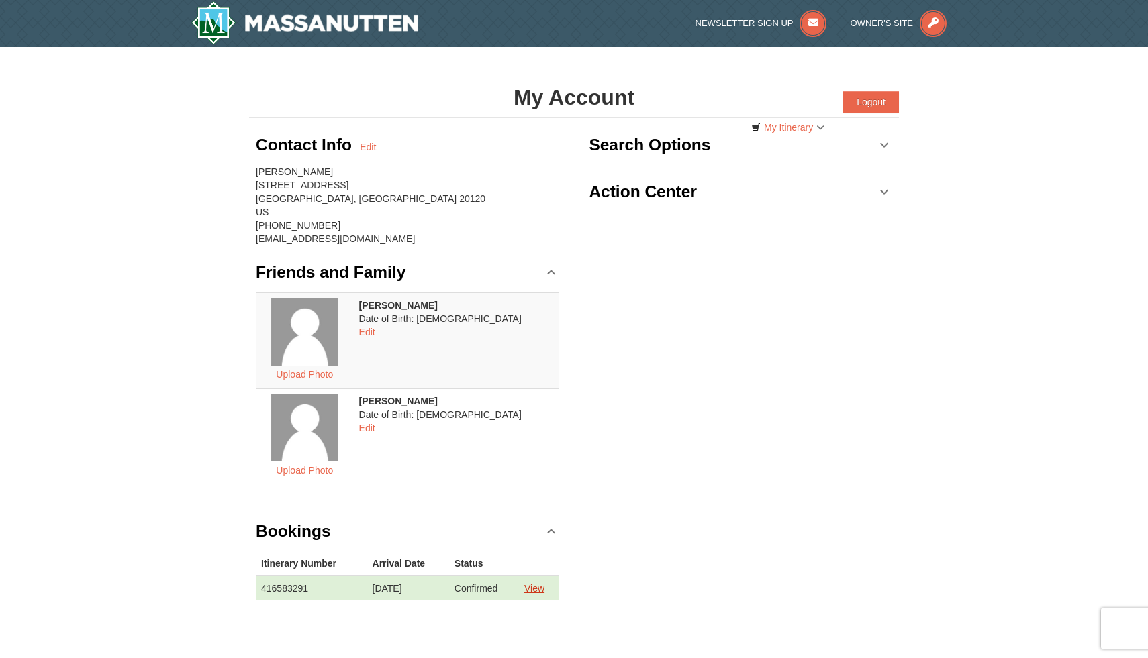
click at [539, 589] on link "View" at bounding box center [534, 588] width 20 height 11
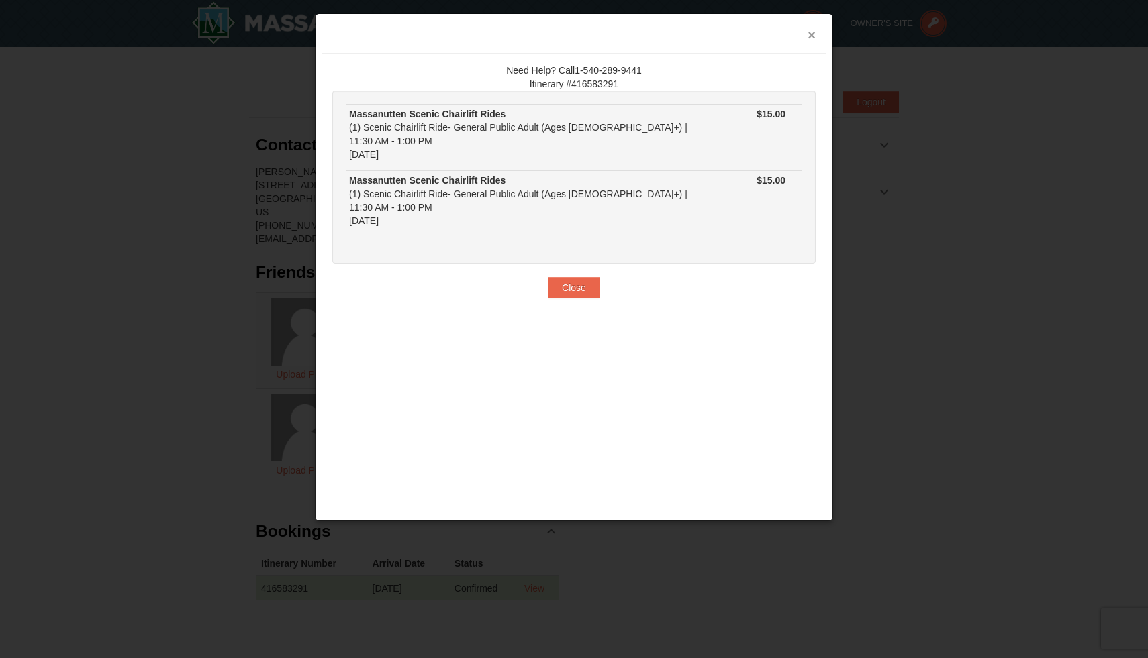
click at [809, 37] on button "×" at bounding box center [811, 34] width 8 height 13
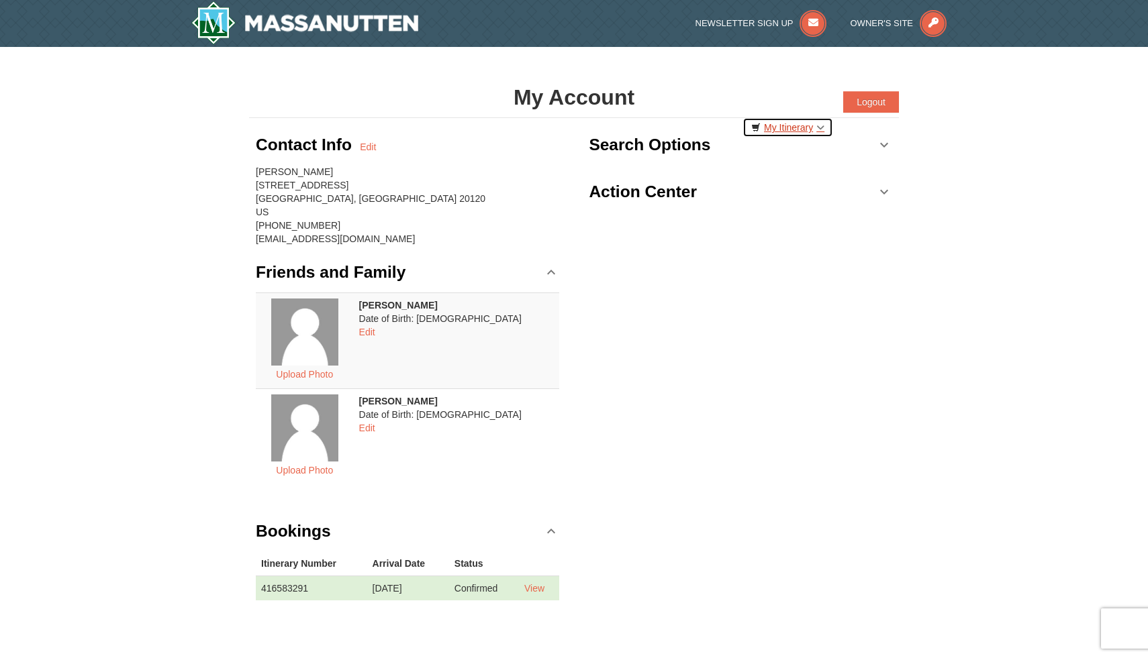
click at [791, 122] on link "My Itinerary" at bounding box center [787, 127] width 91 height 20
click at [795, 279] on div "Contact Info Edit [PERSON_NAME] [STREET_ADDRESS] [PHONE_NUMBER] [EMAIL_ADDRESS]…" at bounding box center [574, 372] width 650 height 509
click at [879, 142] on link "Search Options" at bounding box center [740, 145] width 303 height 40
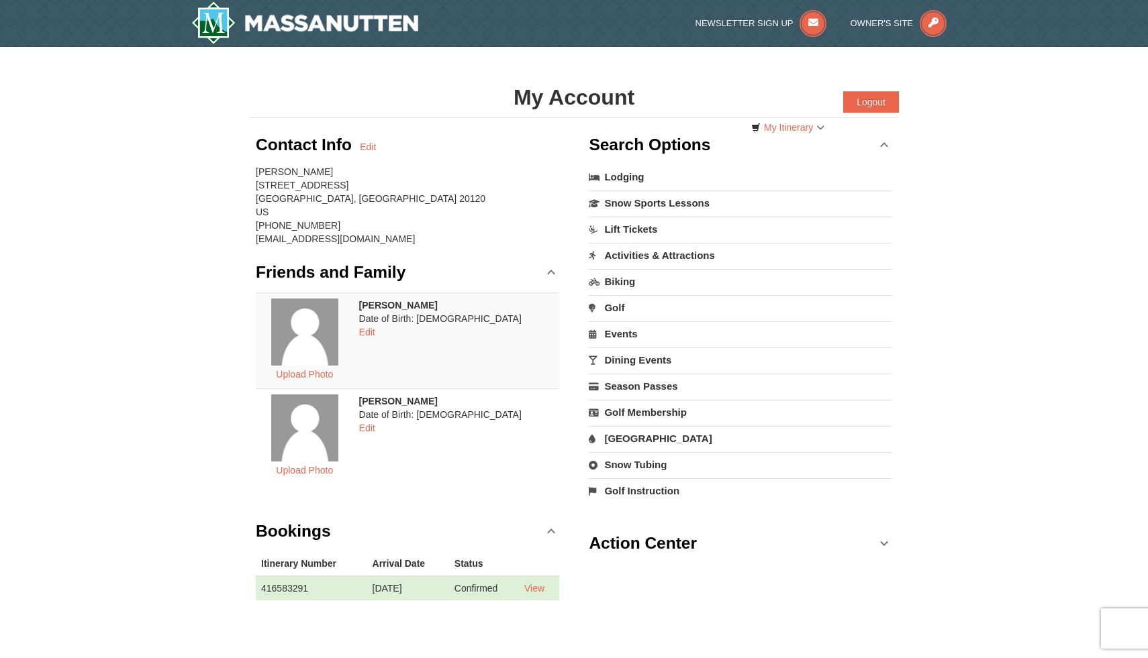
click at [974, 297] on div "× My Account Categories Map List Filter My Itinerary Questions? 1-540-289-9441 …" at bounding box center [574, 352] width 1148 height 611
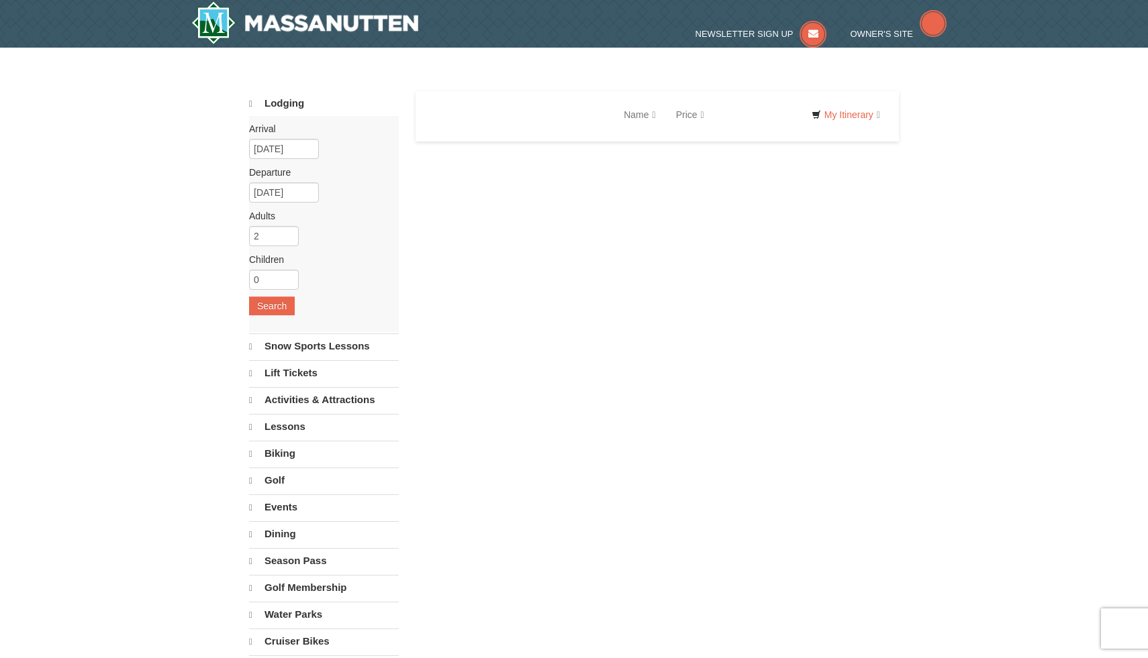
select select "10"
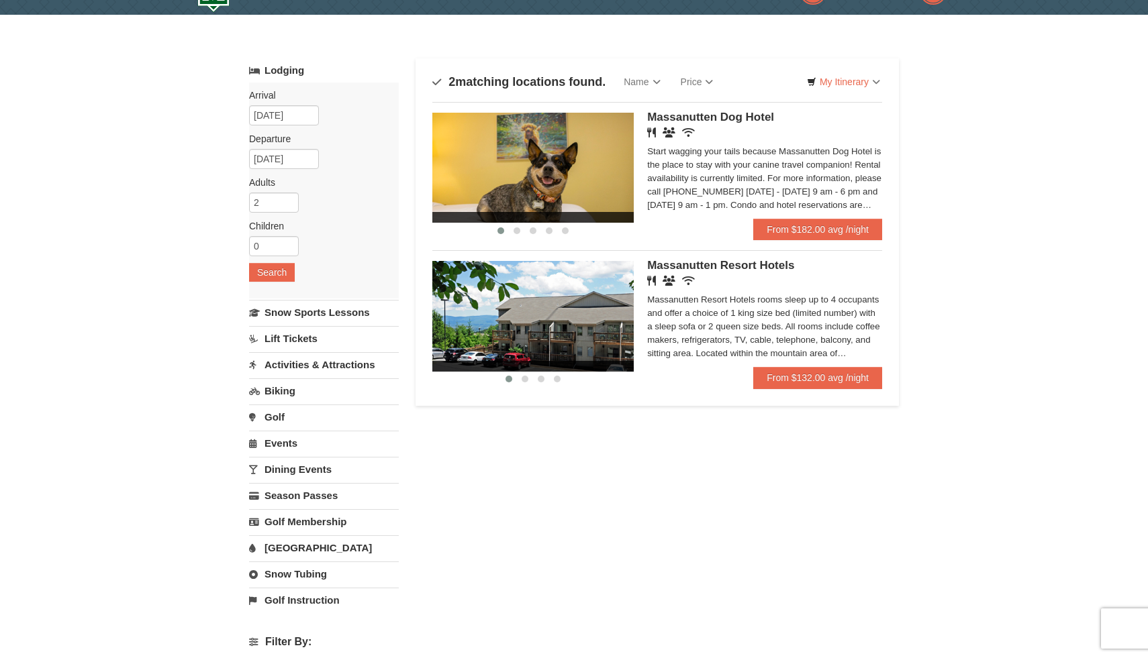
scroll to position [33, 0]
click at [276, 117] on input "10/19/2025" at bounding box center [284, 115] width 70 height 20
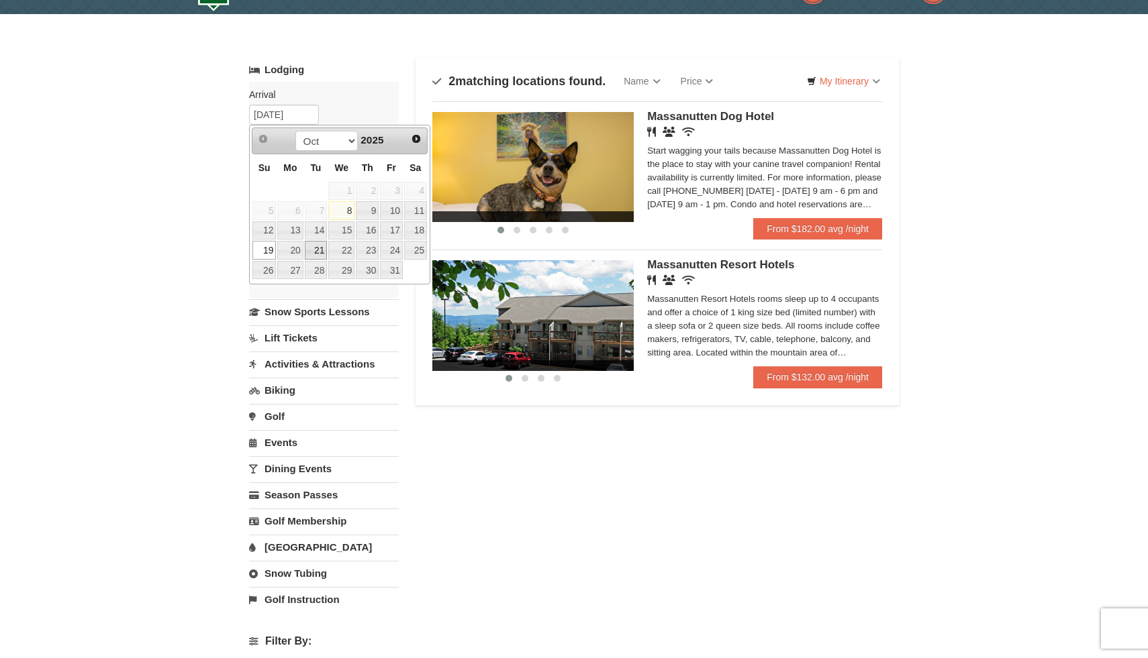
click at [322, 254] on link "21" at bounding box center [316, 250] width 23 height 19
type input "10/21/2025"
type input "10/22/2025"
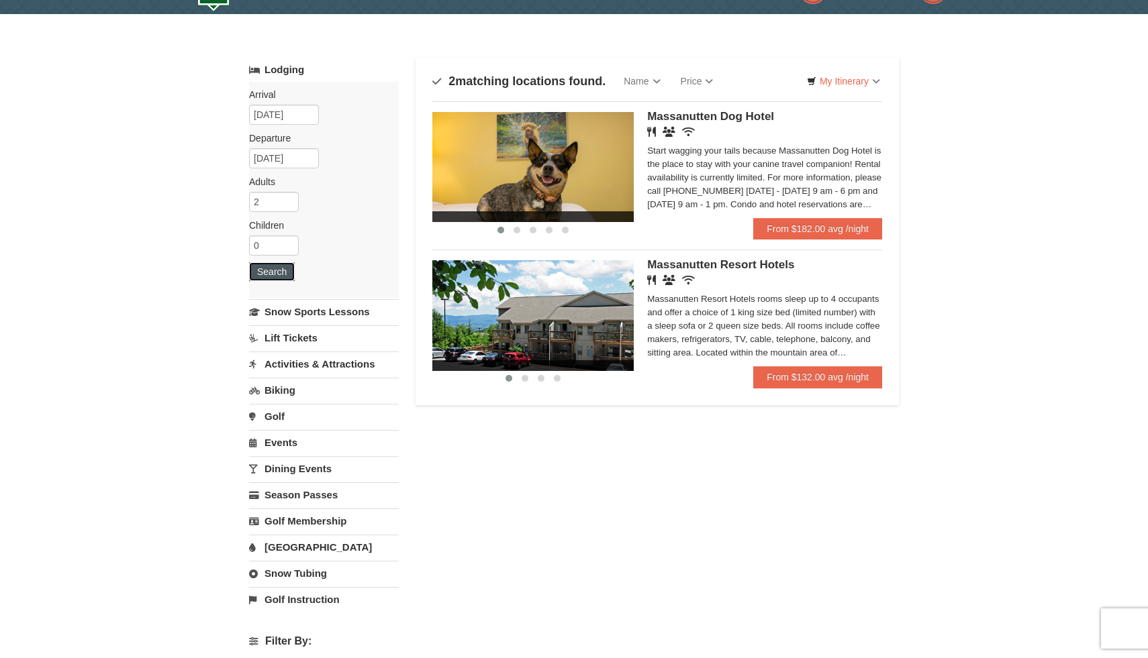
click at [284, 274] on button "Search" at bounding box center [272, 271] width 46 height 19
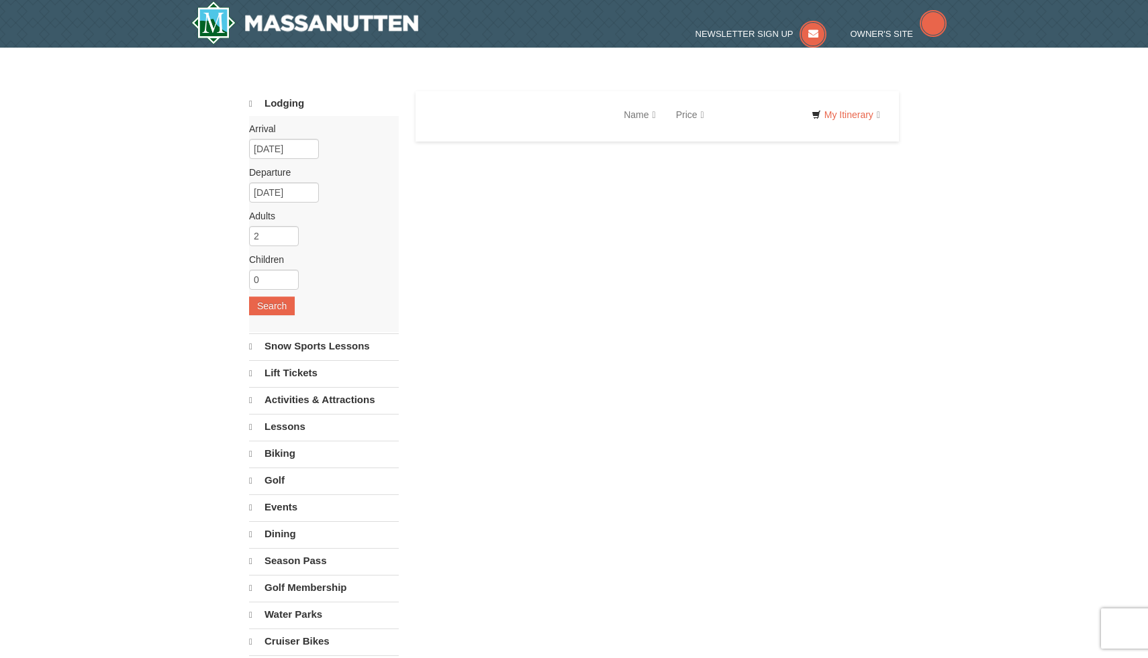
select select "10"
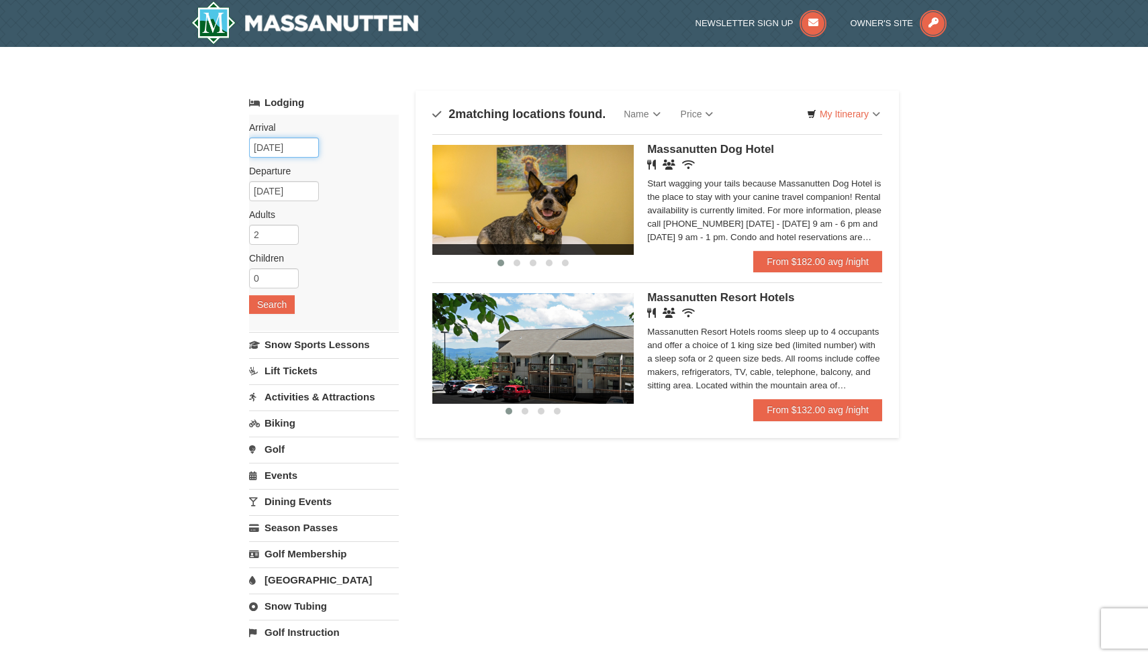
click at [279, 148] on input "10/21/2025" at bounding box center [284, 148] width 70 height 20
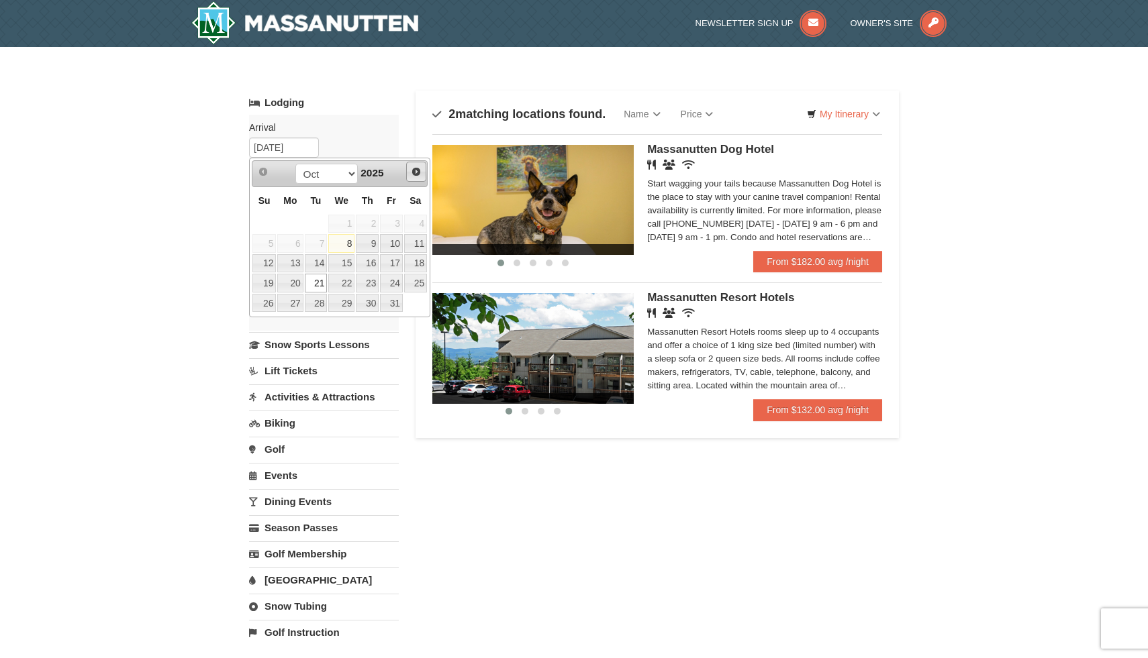
click at [420, 171] on span "Next" at bounding box center [416, 171] width 11 height 11
click at [336, 264] on link "12" at bounding box center [341, 263] width 26 height 19
type input "[DATE]"
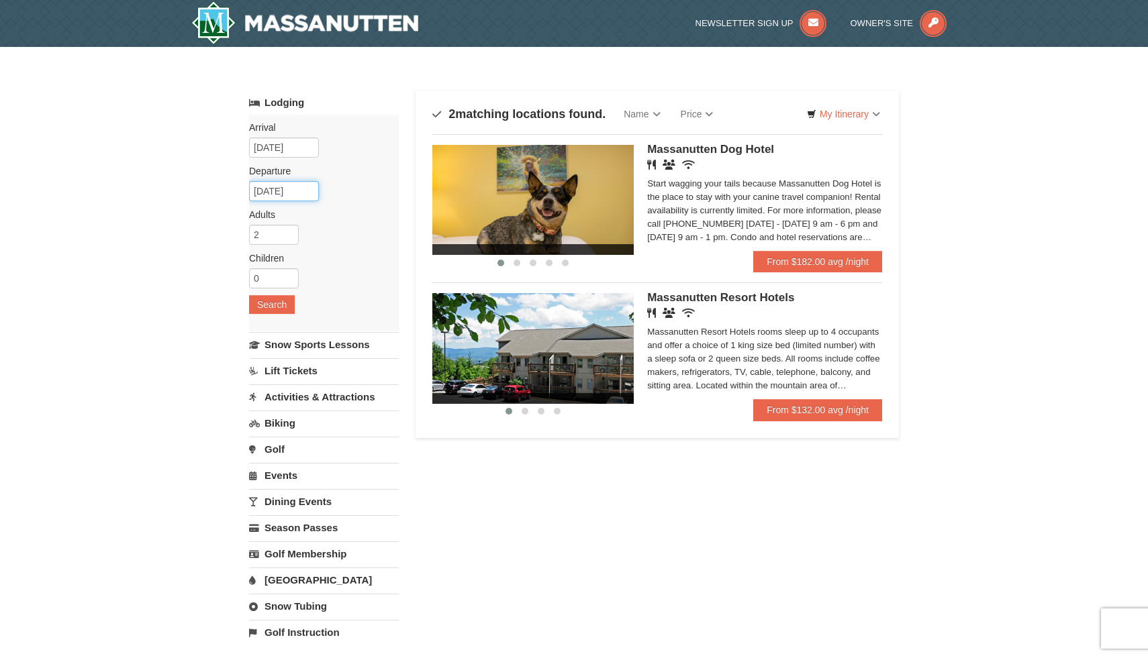
click at [275, 189] on input "11/13/2025" at bounding box center [284, 191] width 70 height 20
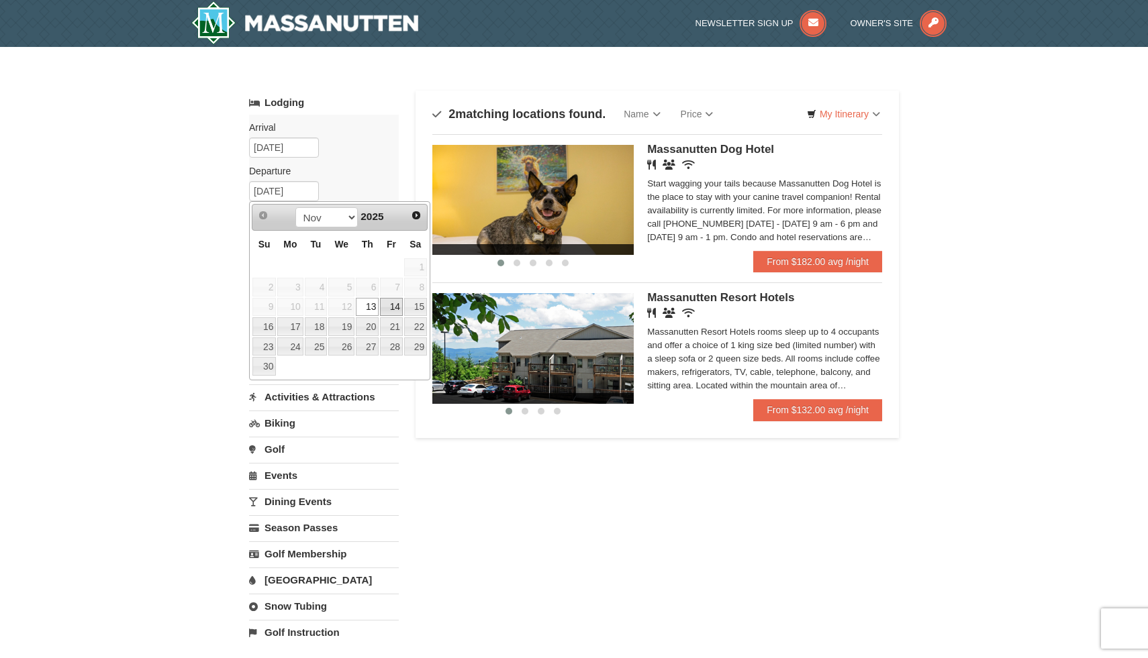
click at [399, 309] on link "14" at bounding box center [391, 307] width 23 height 19
type input "[DATE]"
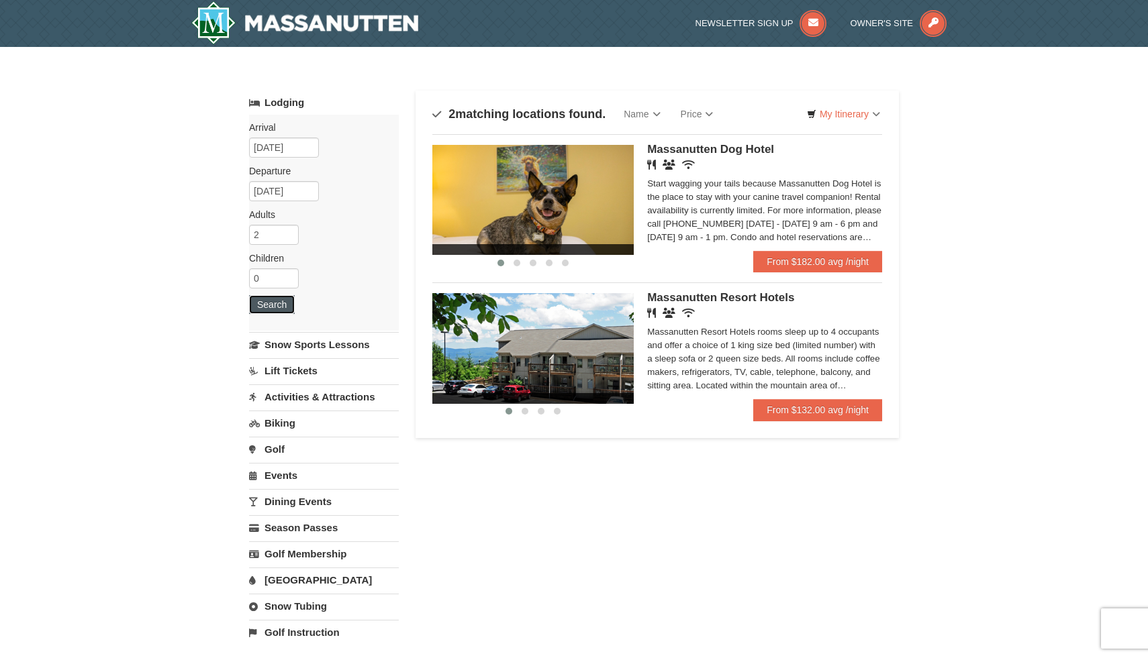
click at [272, 301] on button "Search" at bounding box center [272, 304] width 46 height 19
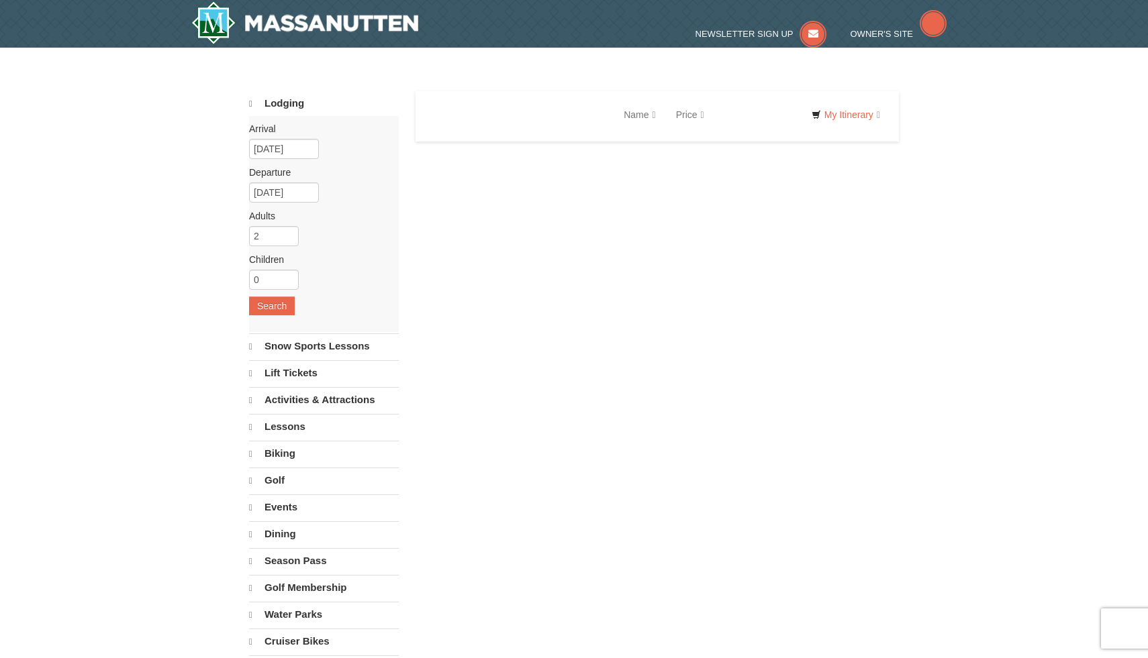
select select "10"
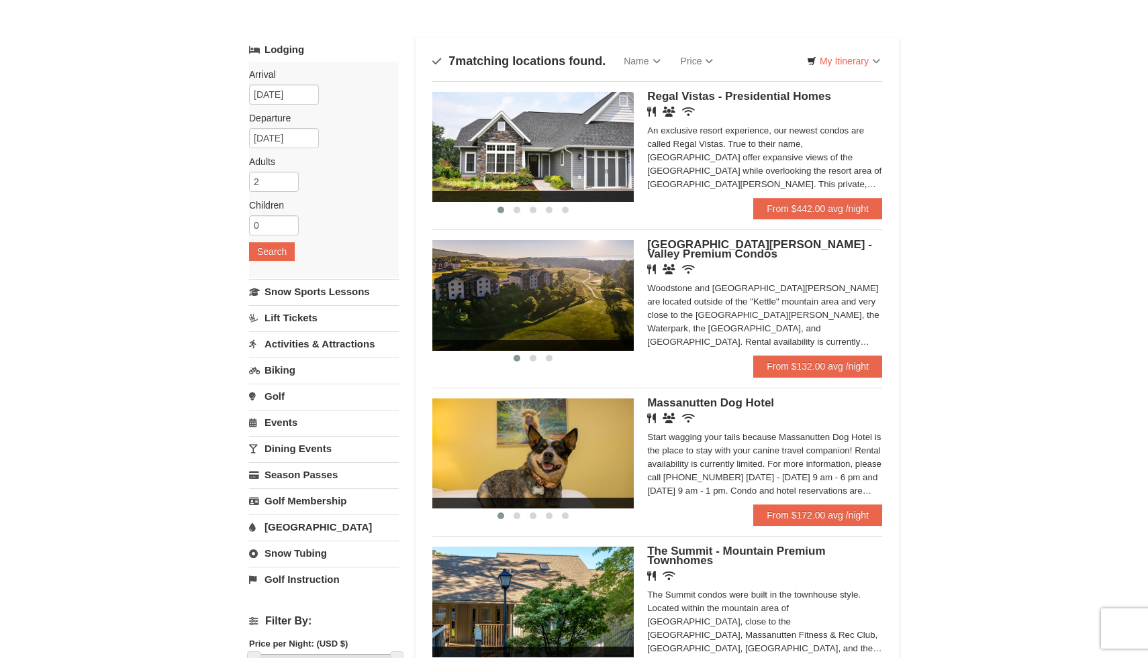
scroll to position [31, 0]
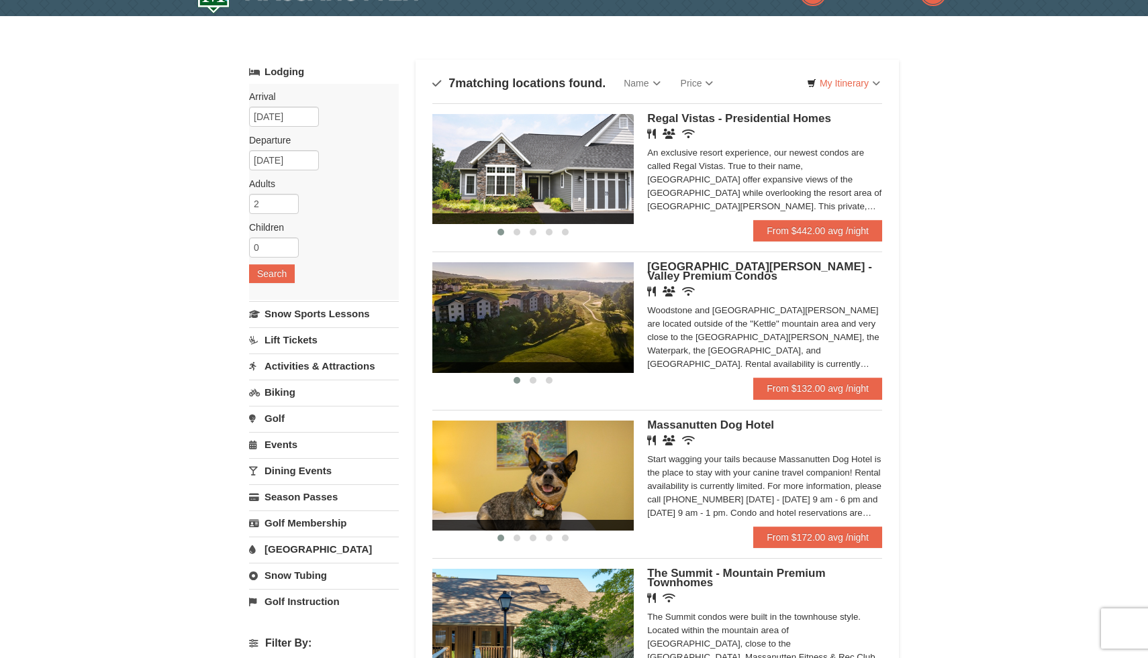
click at [538, 205] on img at bounding box center [532, 169] width 201 height 110
